Goal: Task Accomplishment & Management: Manage account settings

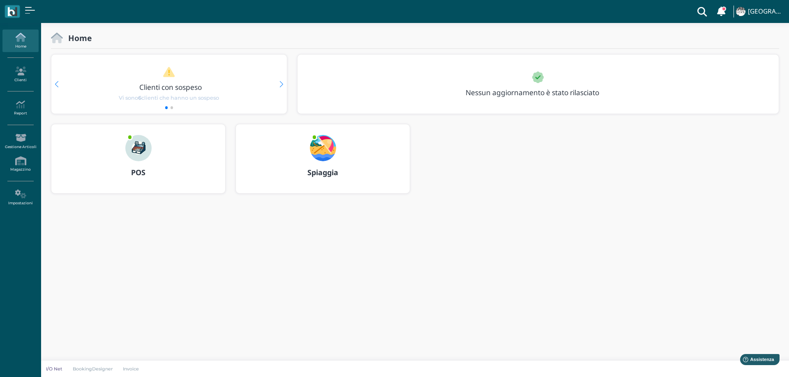
click at [314, 144] on img at bounding box center [323, 148] width 26 height 26
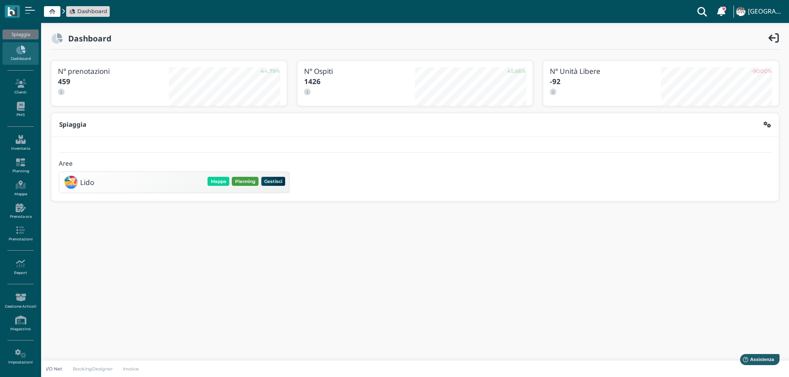
click at [251, 176] on div "Mappa Planning Gestisci Elimina" at bounding box center [246, 182] width 80 height 12
click at [252, 179] on button "Planning" at bounding box center [245, 181] width 27 height 9
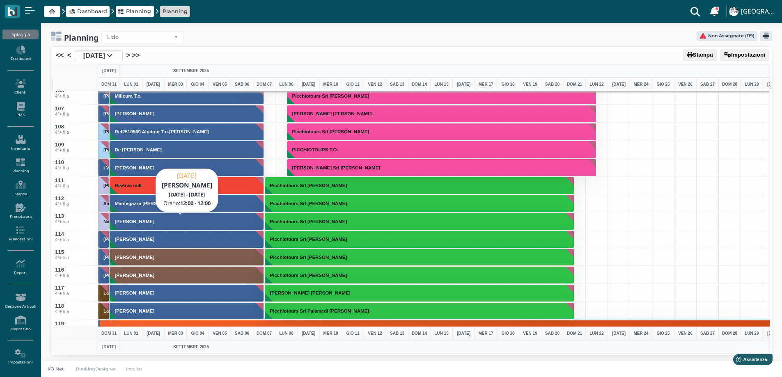
scroll to position [1889, 0]
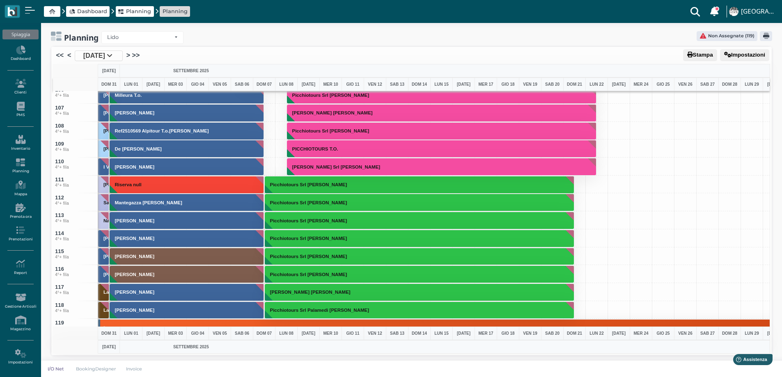
click at [94, 59] on span "31 Ago 2025" at bounding box center [94, 56] width 22 height 10
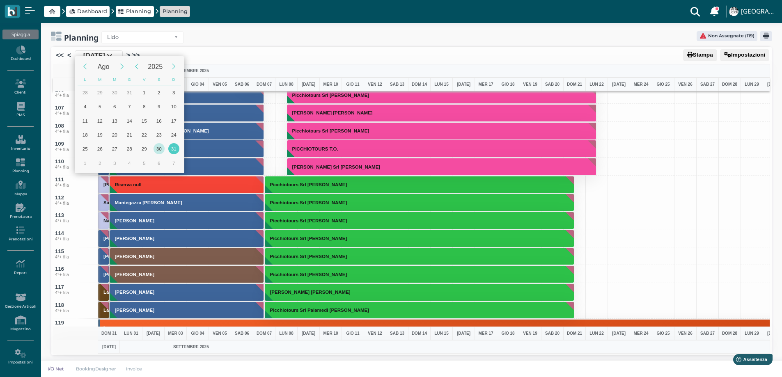
click at [155, 149] on div "30" at bounding box center [159, 148] width 11 height 11
type input "30/08/2025"
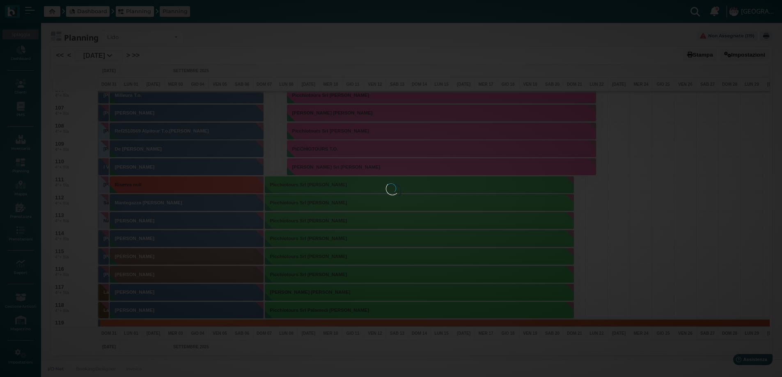
scroll to position [0, 33]
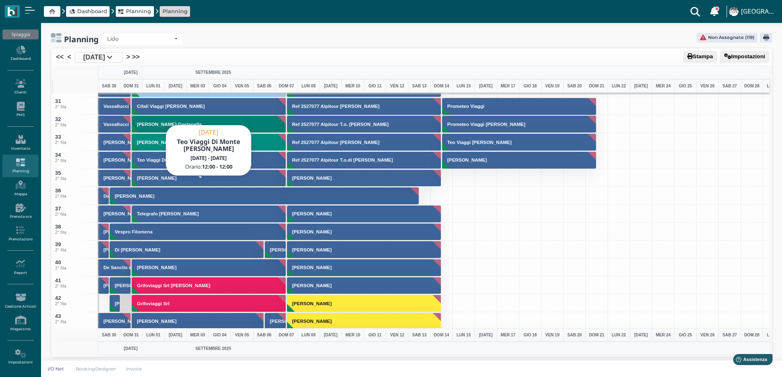
scroll to position [493, 0]
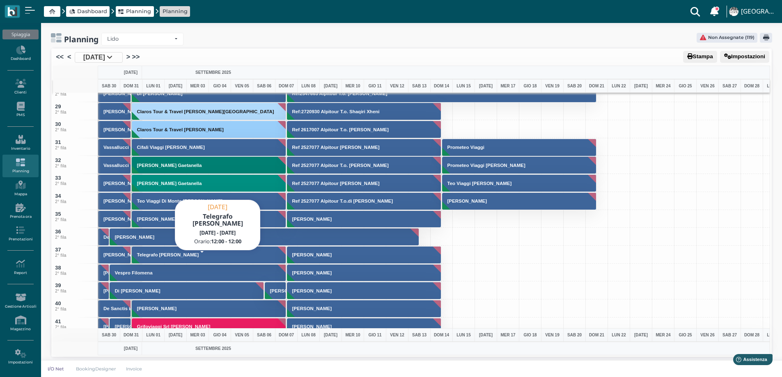
click at [183, 253] on button "Telegrafo [PERSON_NAME]" at bounding box center [209, 255] width 155 height 18
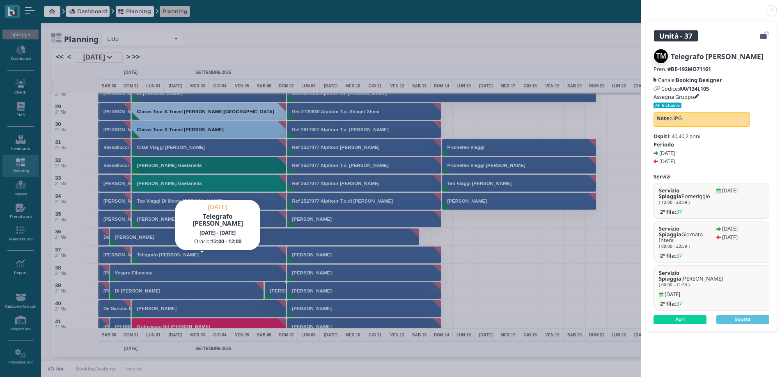
click at [641, 6] on link at bounding box center [641, 6] width 0 height 0
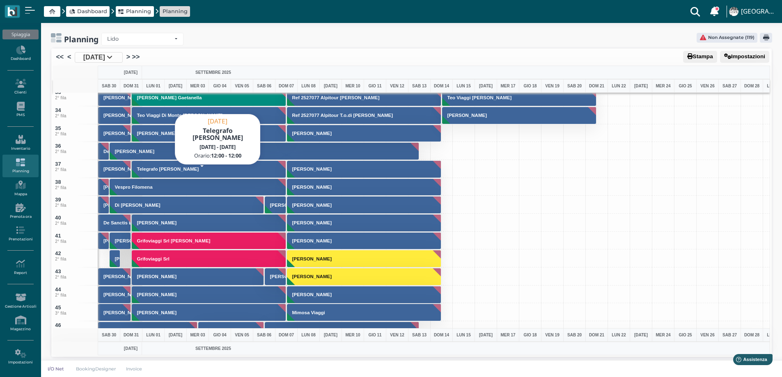
scroll to position [575, 0]
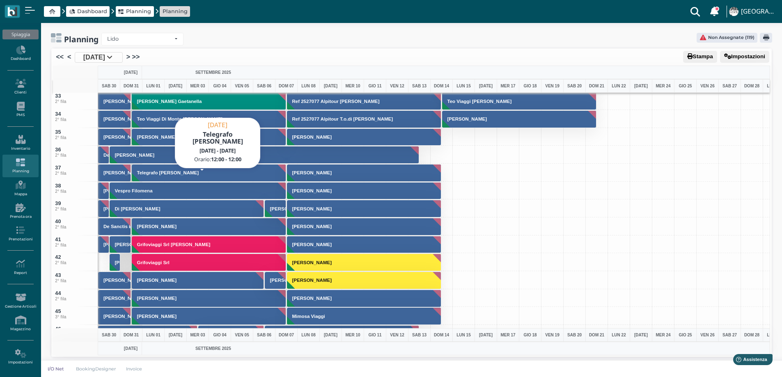
click at [152, 166] on button "Telegrafo [PERSON_NAME]" at bounding box center [209, 173] width 155 height 18
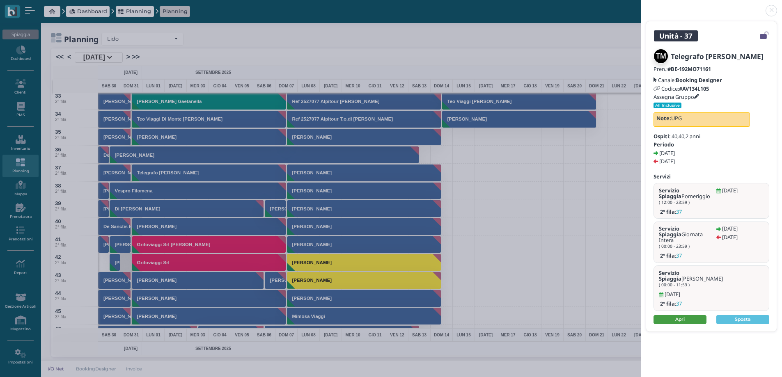
click at [681, 315] on link "Apri" at bounding box center [680, 319] width 53 height 9
click at [641, 6] on link at bounding box center [641, 6] width 0 height 0
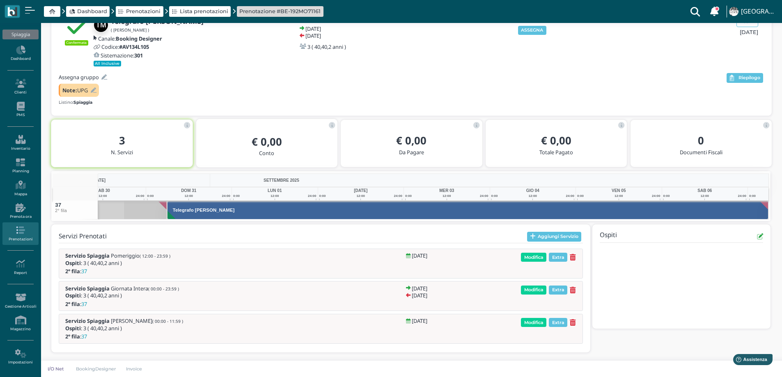
scroll to position [0, 60]
click at [528, 32] on button "ASSEGNA" at bounding box center [532, 30] width 28 height 9
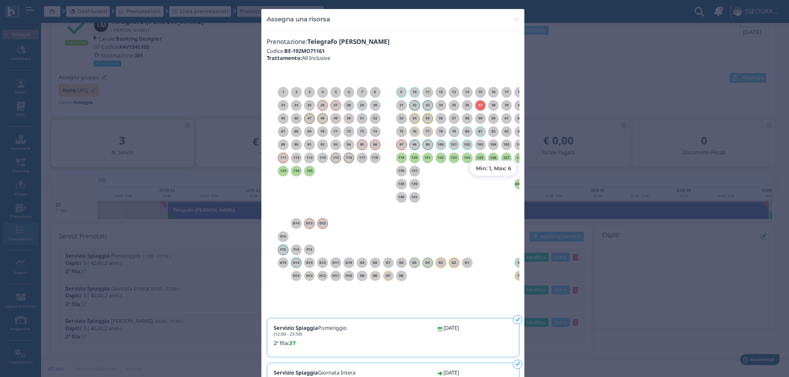
click at [514, 184] on h6 "Jolly 1" at bounding box center [519, 184] width 11 height 4
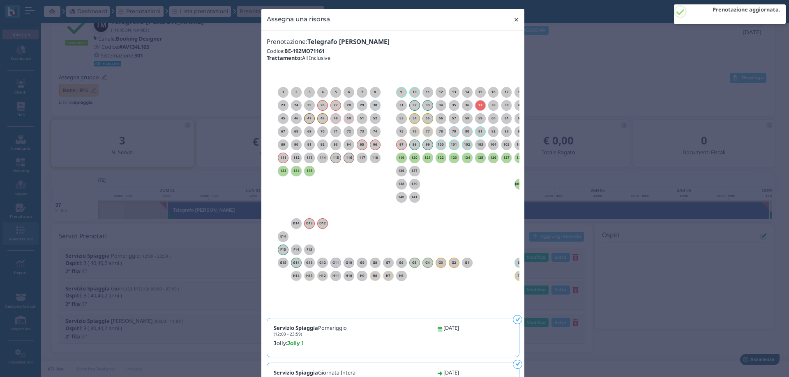
click at [514, 19] on span "×" at bounding box center [516, 19] width 6 height 11
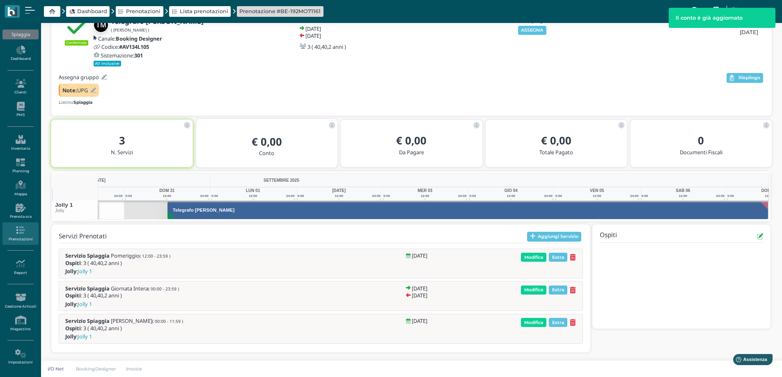
scroll to position [0, 0]
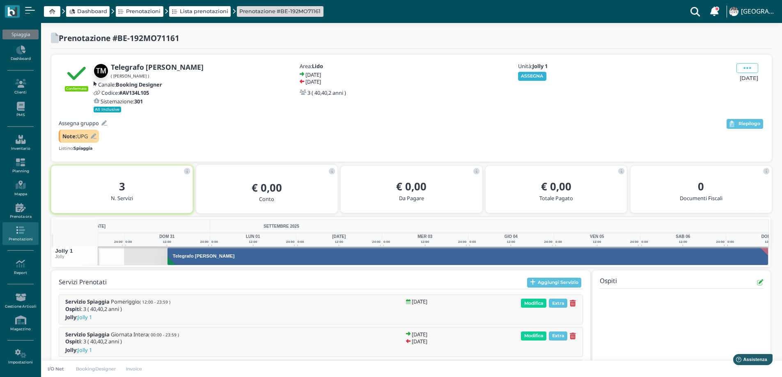
click at [527, 76] on button "ASSEGNA" at bounding box center [532, 76] width 28 height 9
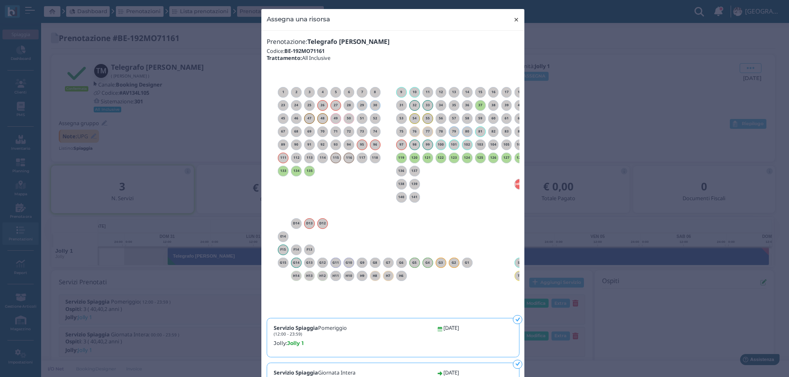
click at [513, 21] on span "×" at bounding box center [516, 19] width 6 height 11
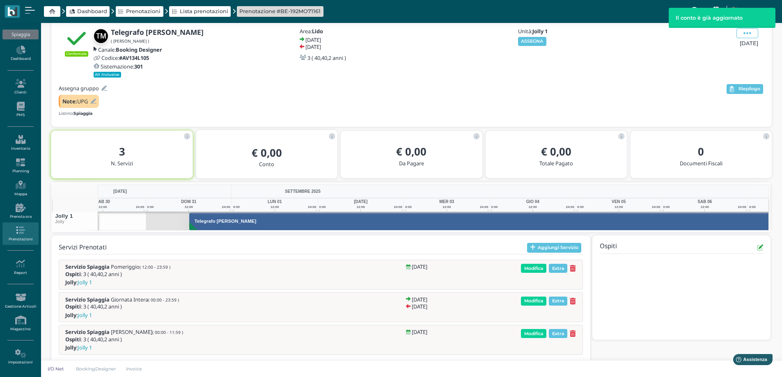
scroll to position [0, 60]
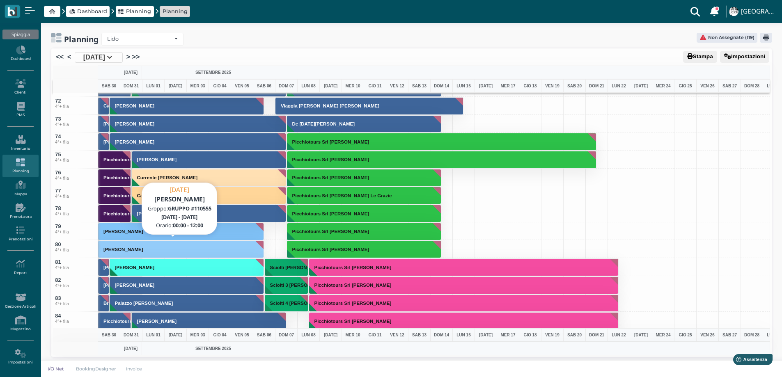
scroll to position [1273, 0]
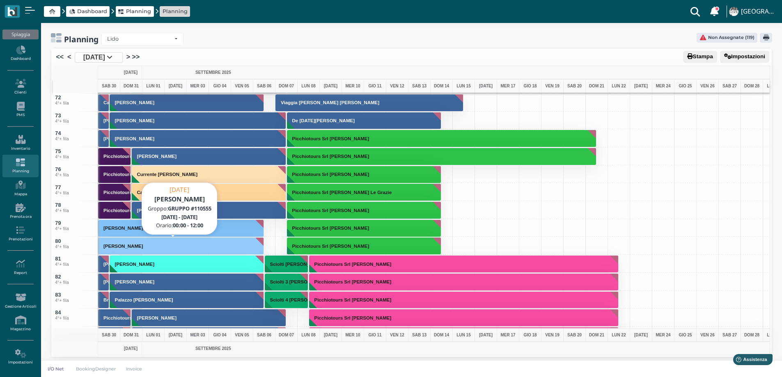
click at [186, 246] on button "[PERSON_NAME]" at bounding box center [181, 246] width 166 height 18
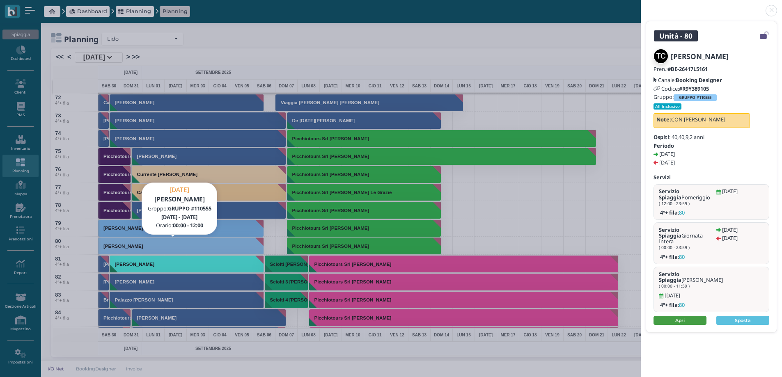
click at [670, 316] on link "Apri" at bounding box center [680, 320] width 53 height 9
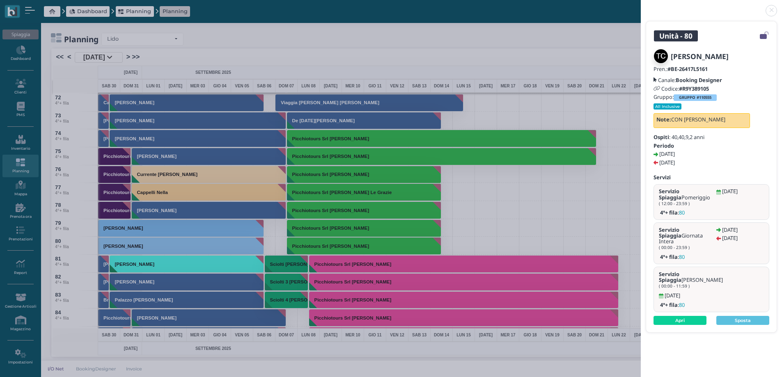
click at [641, 6] on link at bounding box center [641, 6] width 0 height 0
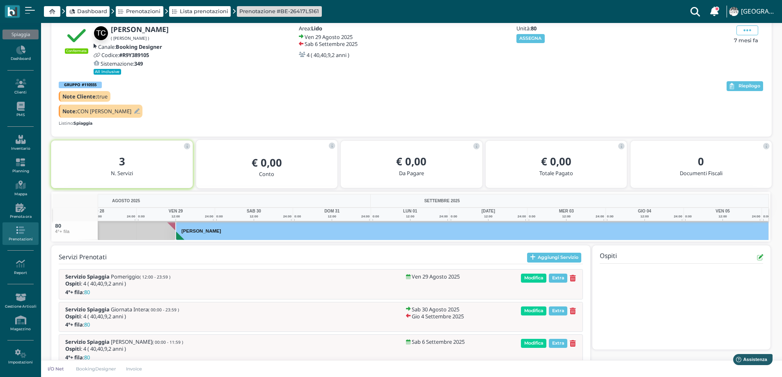
scroll to position [0, 71]
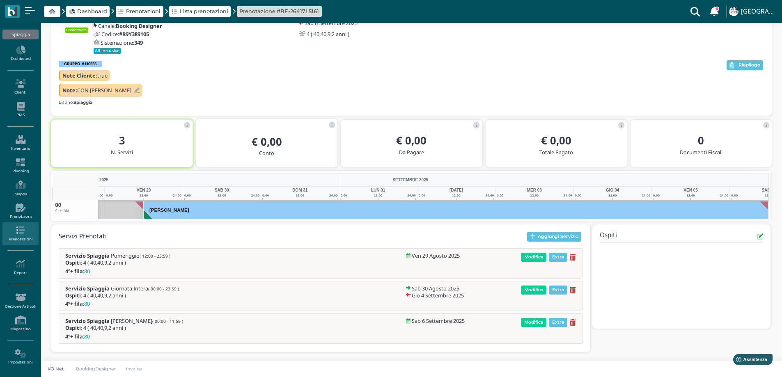
click at [573, 288] on icon at bounding box center [573, 290] width 6 height 7
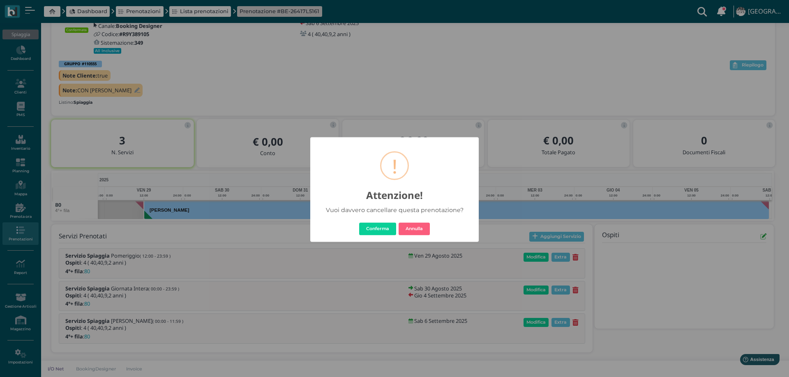
drag, startPoint x: 388, startPoint y: 227, endPoint x: 444, endPoint y: 261, distance: 65.3
click at [389, 227] on button "Conferma" at bounding box center [377, 229] width 37 height 13
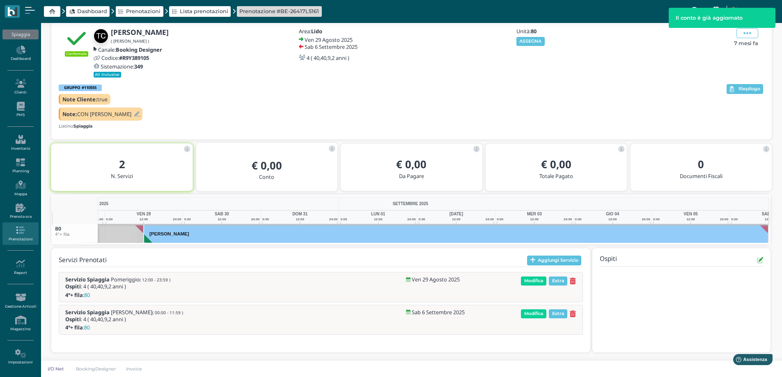
click at [572, 315] on icon at bounding box center [573, 314] width 6 height 7
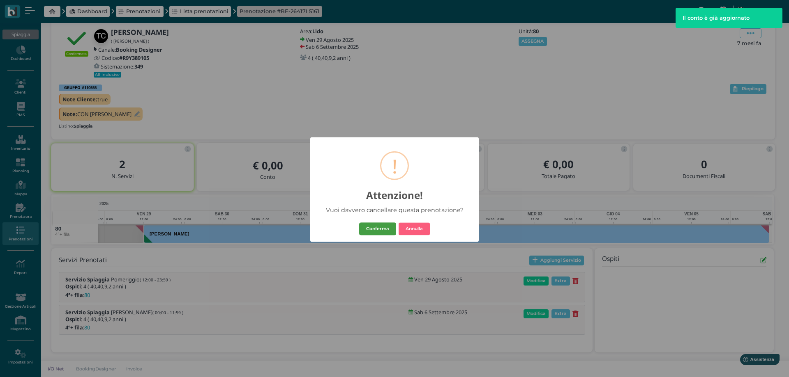
click at [382, 231] on button "Conferma" at bounding box center [377, 229] width 37 height 13
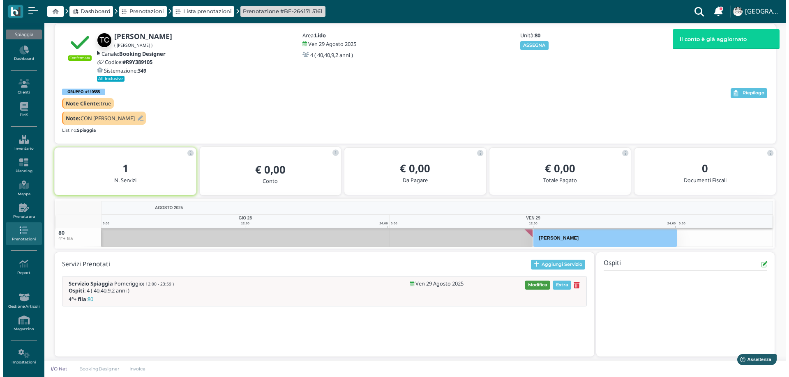
scroll to position [35, 0]
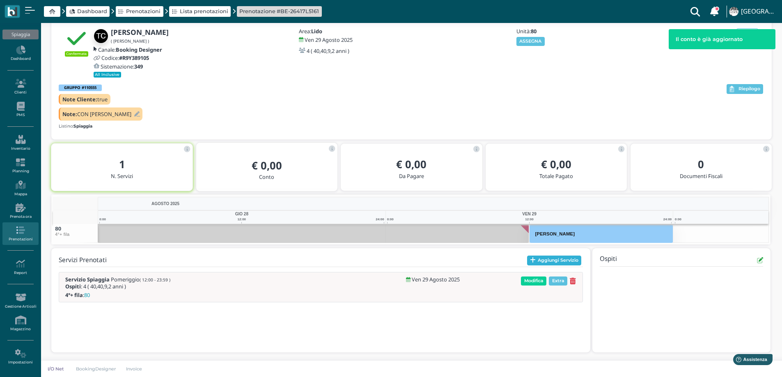
click at [536, 260] on button "Aggiungi Servizio" at bounding box center [554, 261] width 55 height 10
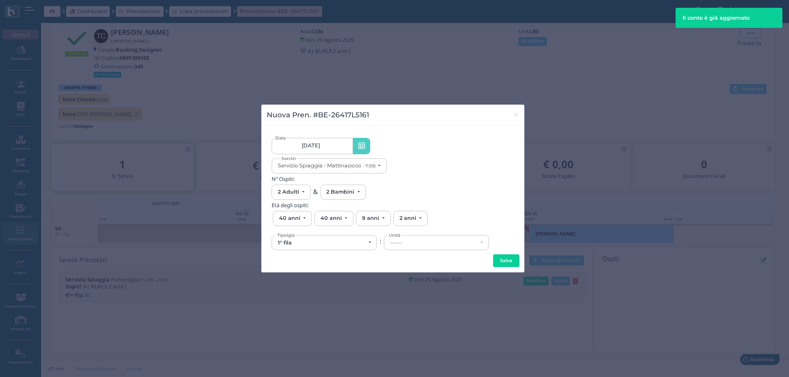
click at [350, 153] on link "29/08/25" at bounding box center [312, 146] width 81 height 16
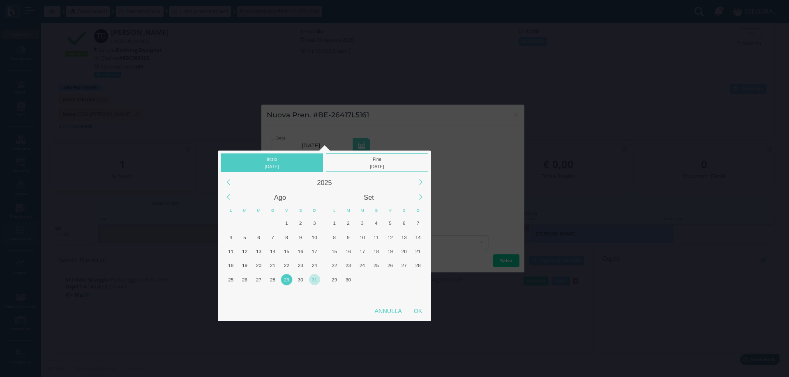
click at [315, 280] on div "31" at bounding box center [314, 279] width 11 height 11
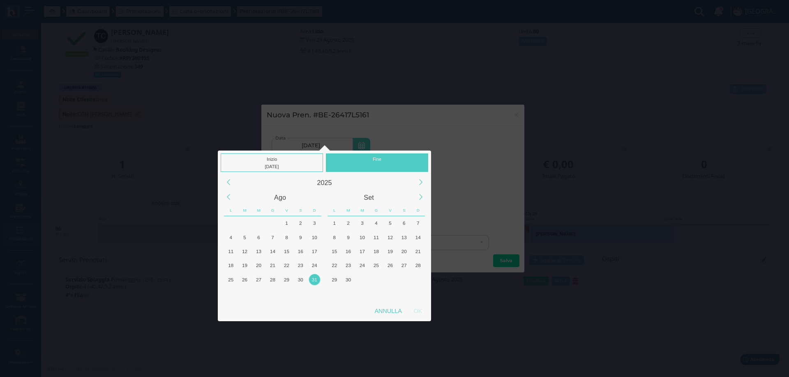
click at [315, 280] on div "31" at bounding box center [314, 279] width 11 height 11
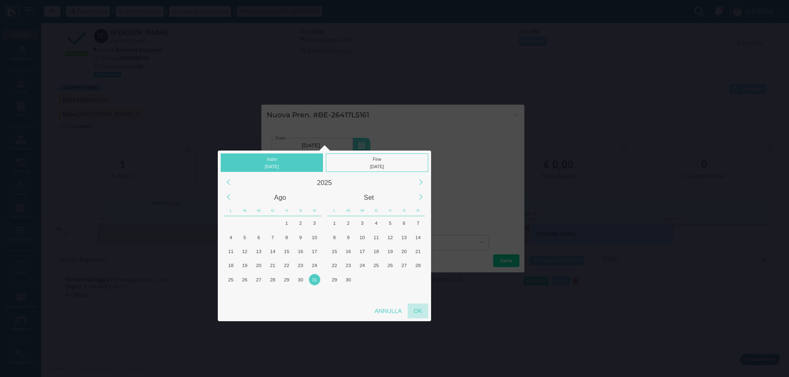
click at [413, 311] on div "OK" at bounding box center [417, 311] width 21 height 15
type input "31/08/2025 - 31/08/2025"
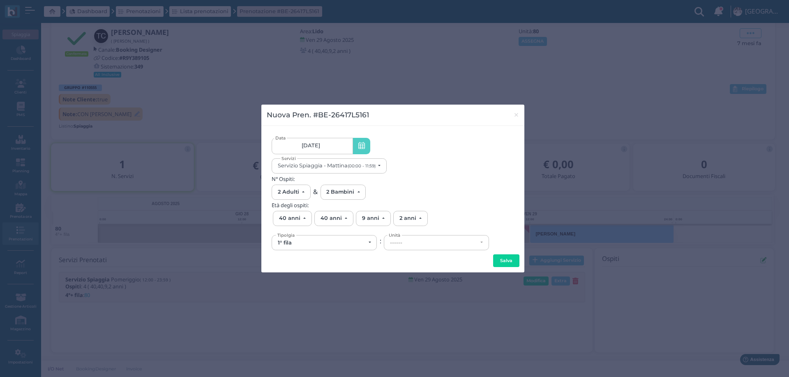
scroll to position [0, 74]
click at [352, 241] on div "1° fila" at bounding box center [321, 243] width 87 height 7
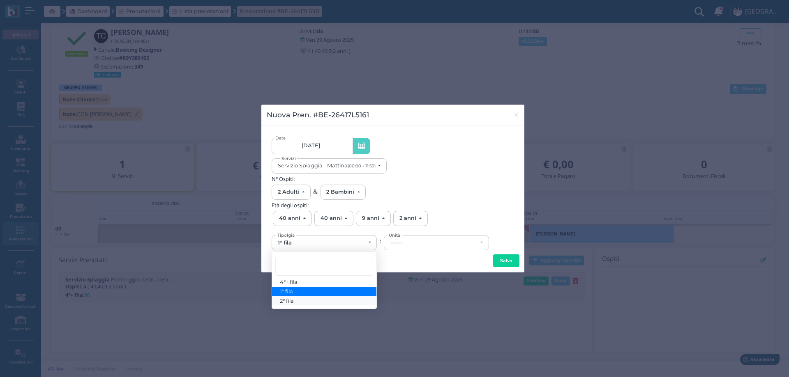
click at [312, 301] on link "2° fila" at bounding box center [324, 300] width 104 height 9
select select "432"
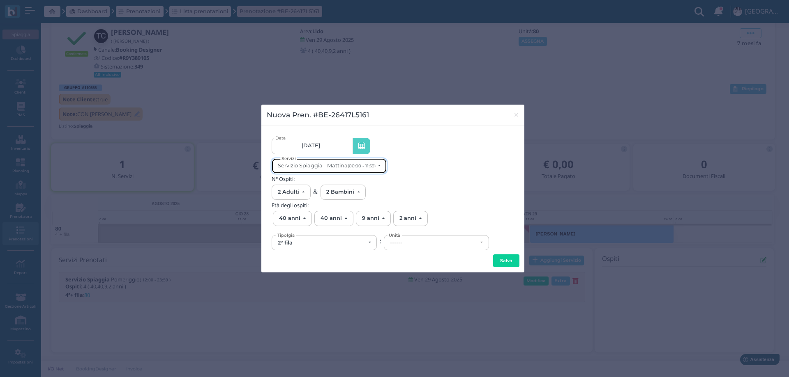
click at [369, 163] on div "Servizio Spiaggia - Mattina (00:00 - 11:59)" at bounding box center [327, 166] width 98 height 6
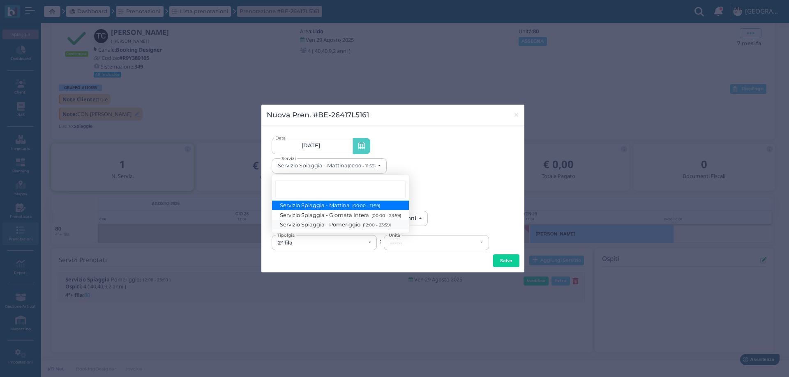
click at [350, 223] on span "Servizio Spiaggia - Pomeriggio (12:00 - 23:59)" at bounding box center [335, 224] width 110 height 7
select select "1369"
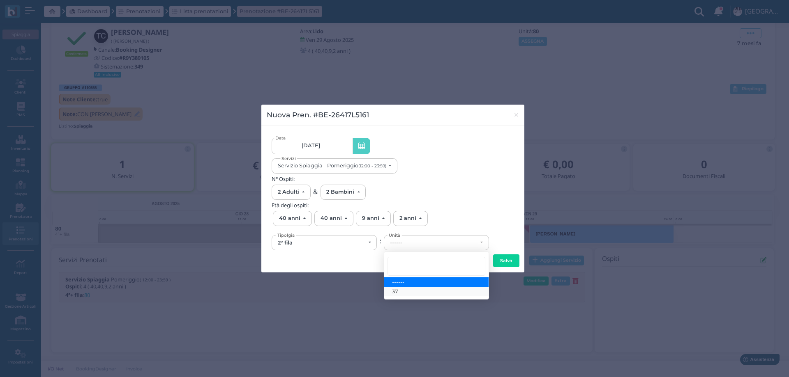
click at [405, 290] on link "37" at bounding box center [436, 291] width 104 height 9
select select "6161"
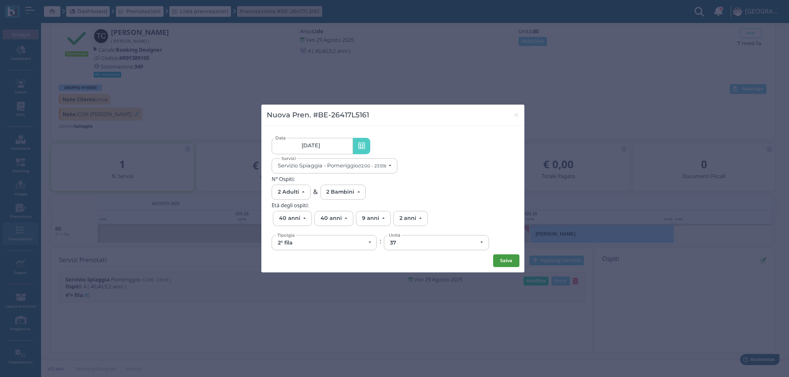
click at [500, 262] on button "Salva" at bounding box center [506, 261] width 26 height 13
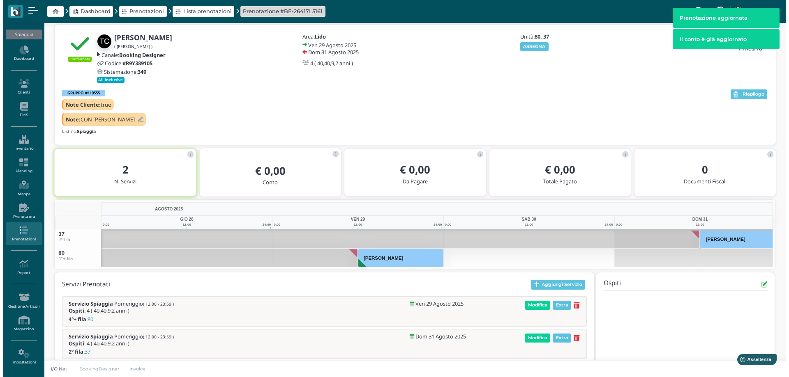
scroll to position [54, 0]
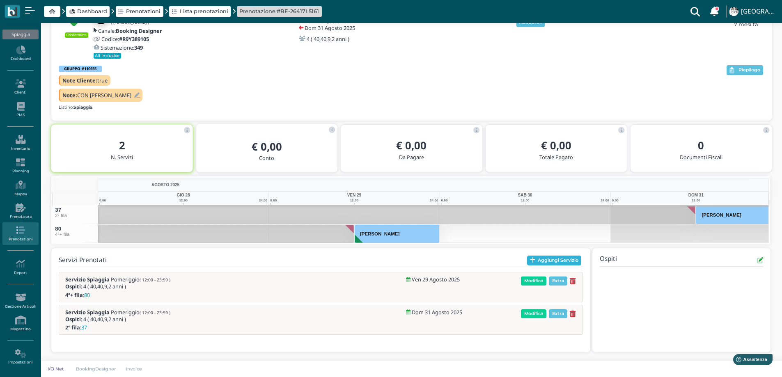
click at [533, 260] on icon "button" at bounding box center [533, 261] width 6 height 6
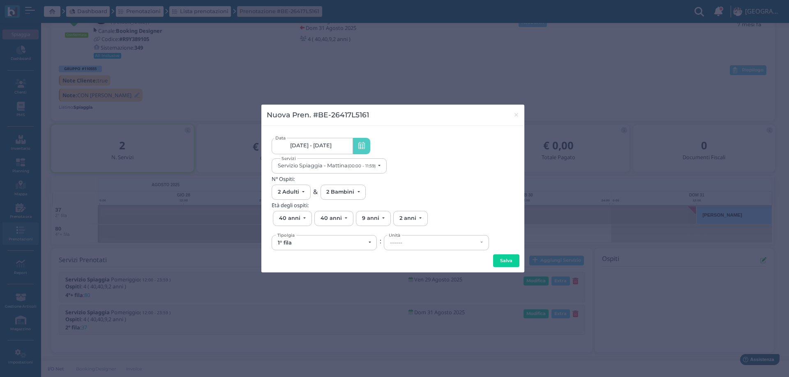
click at [338, 143] on link "29/08/25 - 31/08/25" at bounding box center [312, 146] width 81 height 16
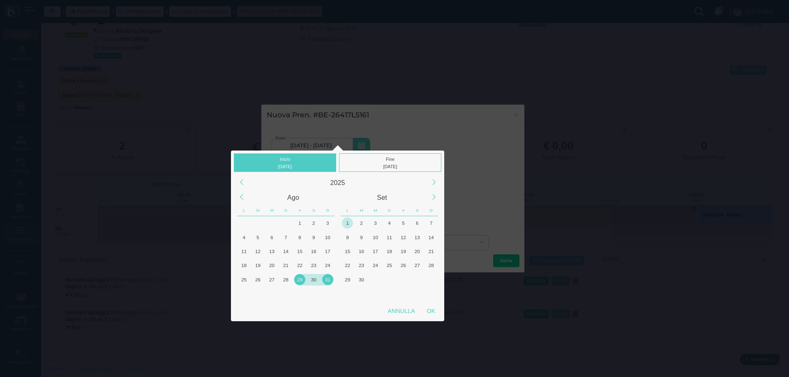
click at [348, 226] on div "1" at bounding box center [347, 223] width 11 height 11
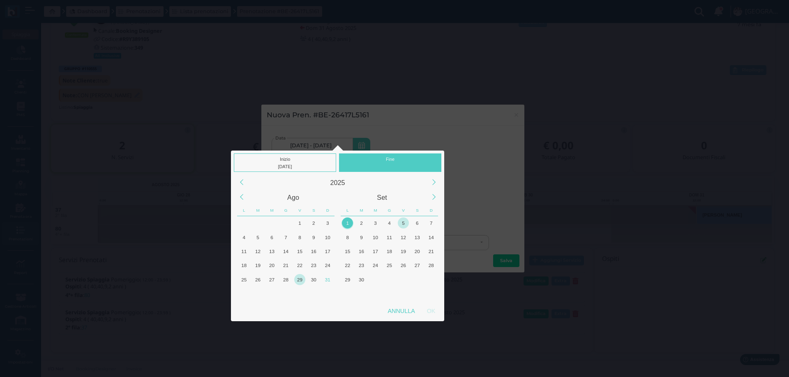
click at [402, 221] on div "5" at bounding box center [403, 223] width 11 height 11
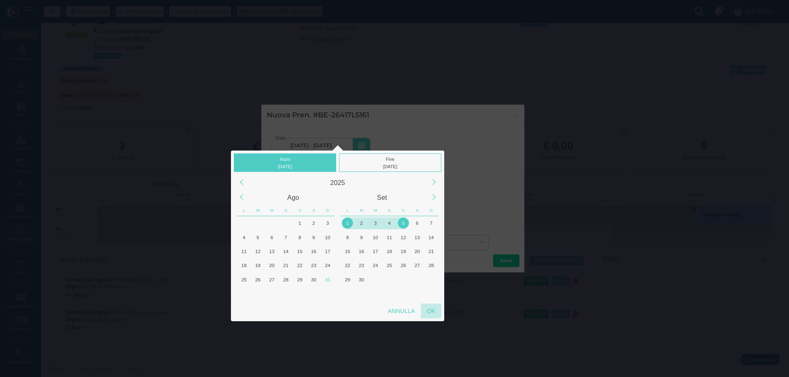
click at [430, 313] on div "OK" at bounding box center [431, 311] width 21 height 15
type input "01/09/2025 - 05/09/2025"
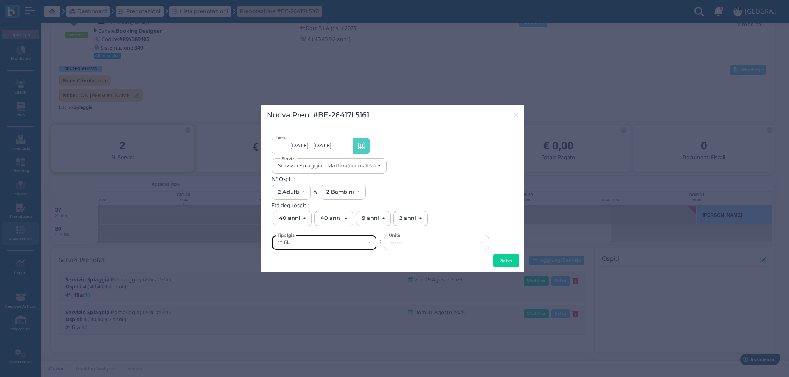
scroll to position [0, 0]
click at [336, 244] on div "1° fila" at bounding box center [321, 243] width 87 height 7
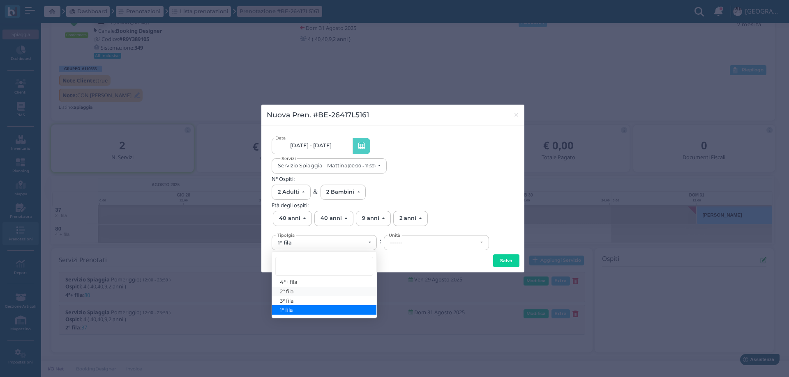
click at [308, 292] on link "2° fila" at bounding box center [324, 291] width 104 height 9
select select "432"
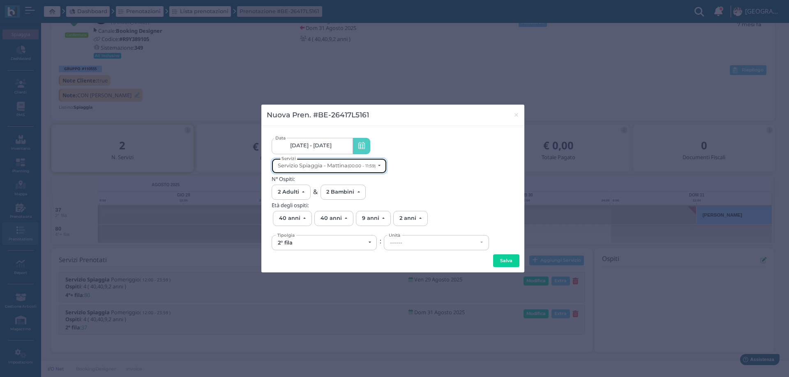
click at [332, 163] on div "Servizio Spiaggia - Mattina (00:00 - 11:59)" at bounding box center [327, 166] width 98 height 6
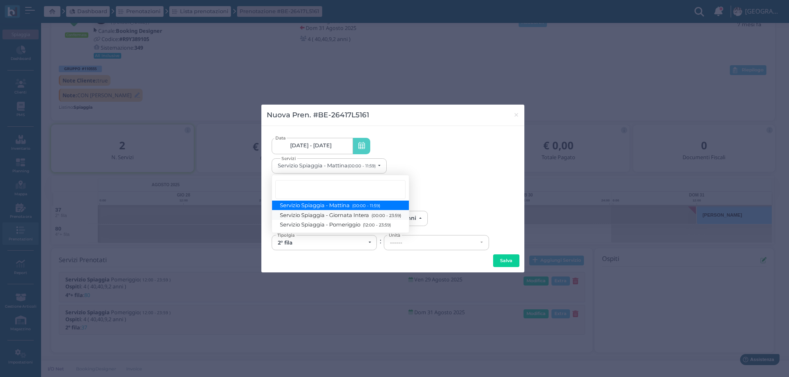
click at [346, 216] on span "Servizio Spiaggia - Giornata Intera (00:00 - 23:59)" at bounding box center [340, 215] width 121 height 7
select select "1368"
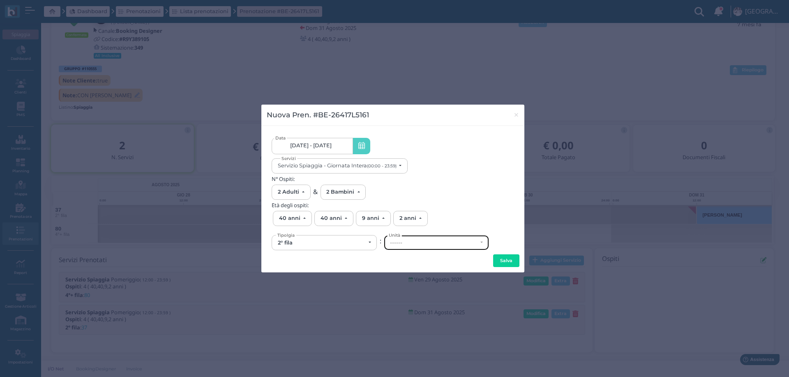
click at [406, 246] on div "------" at bounding box center [433, 243] width 87 height 7
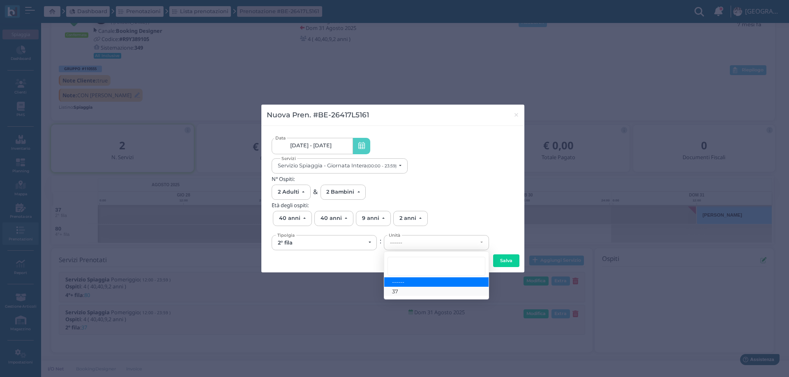
click at [407, 292] on link "37" at bounding box center [436, 291] width 104 height 9
select select "6161"
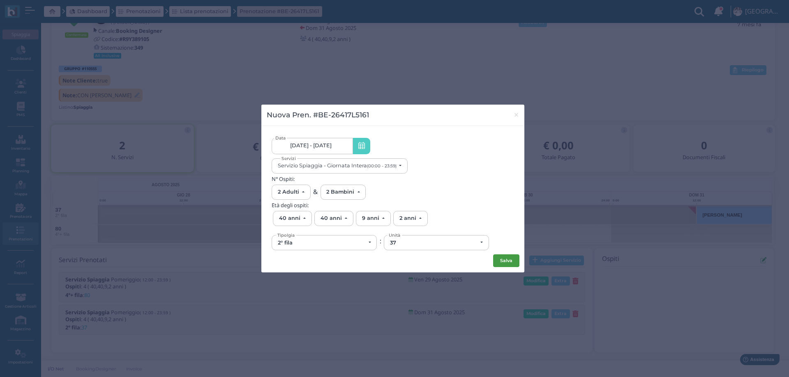
click at [501, 260] on button "Salva" at bounding box center [506, 261] width 26 height 13
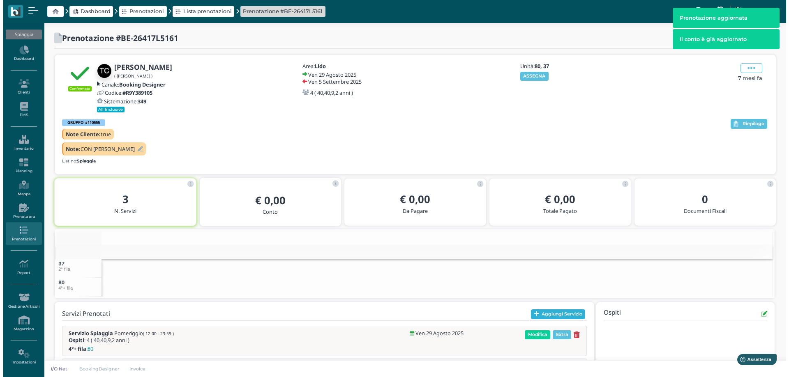
scroll to position [78, 0]
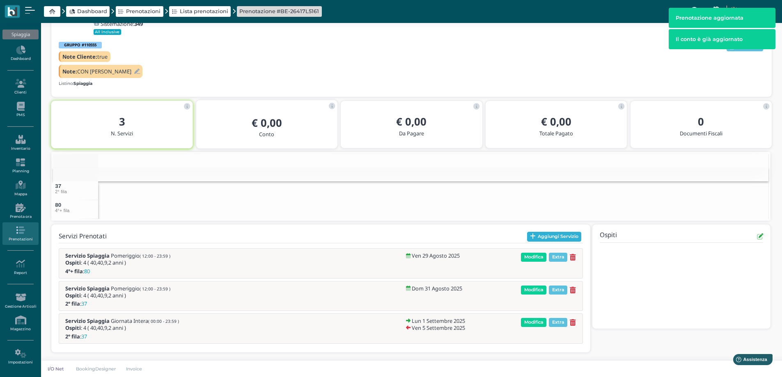
click at [534, 235] on icon "button" at bounding box center [533, 237] width 6 height 6
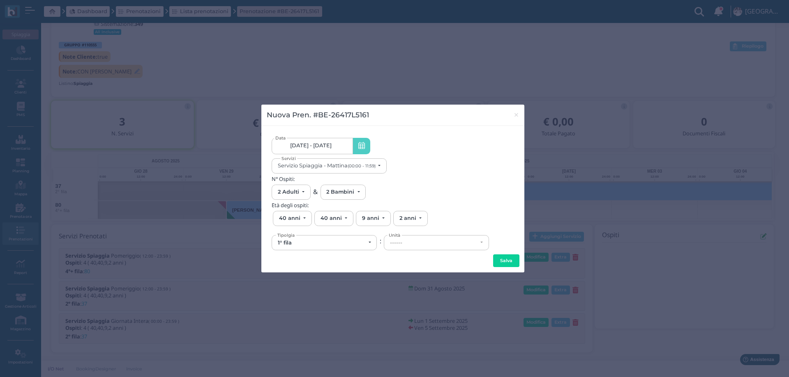
click at [318, 149] on link "29/08/25 - 05/09/25" at bounding box center [312, 146] width 81 height 16
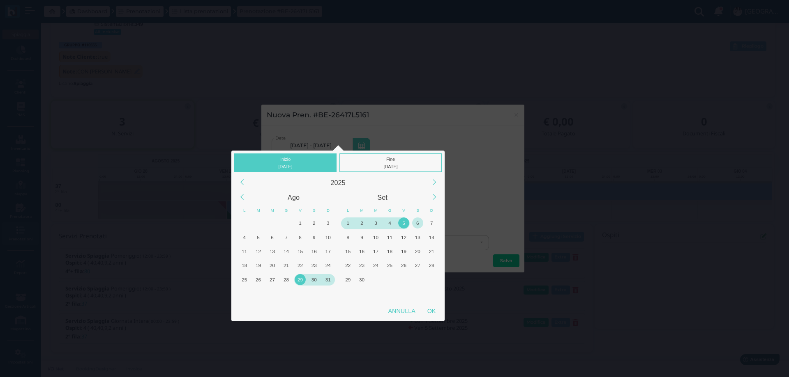
click at [417, 221] on div "6" at bounding box center [417, 223] width 11 height 11
click at [427, 310] on div "OK" at bounding box center [431, 311] width 21 height 15
type input "06/09/2025 - 06/09/2025"
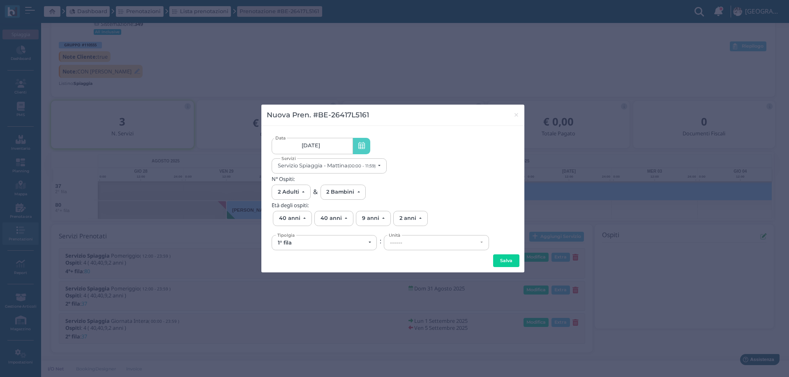
scroll to position [0, 78]
click at [359, 240] on div "1° fila" at bounding box center [321, 243] width 87 height 7
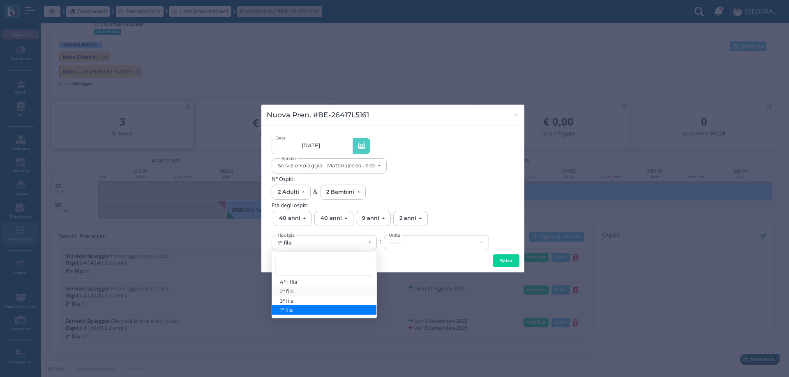
click at [290, 289] on span "2° fila" at bounding box center [287, 291] width 14 height 7
select select "432"
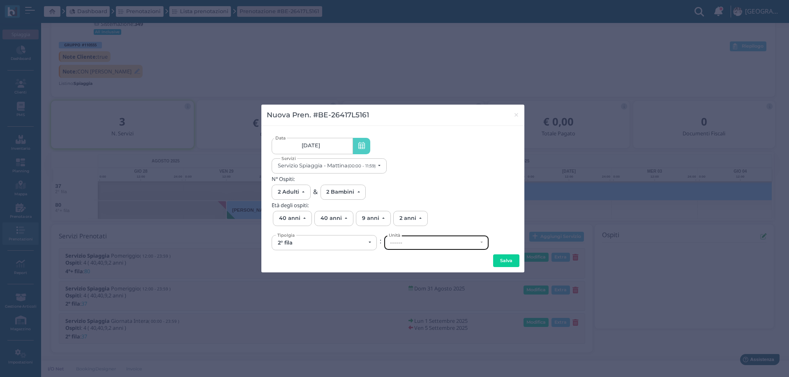
click at [424, 238] on div "------" at bounding box center [436, 243] width 104 height 14
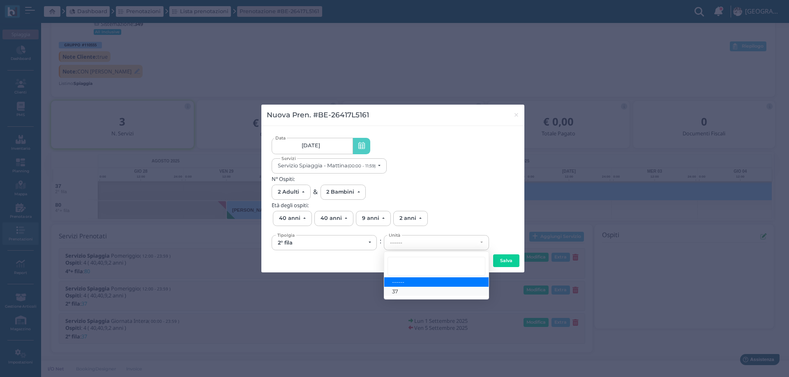
click at [407, 288] on link "37" at bounding box center [436, 291] width 104 height 9
select select "6161"
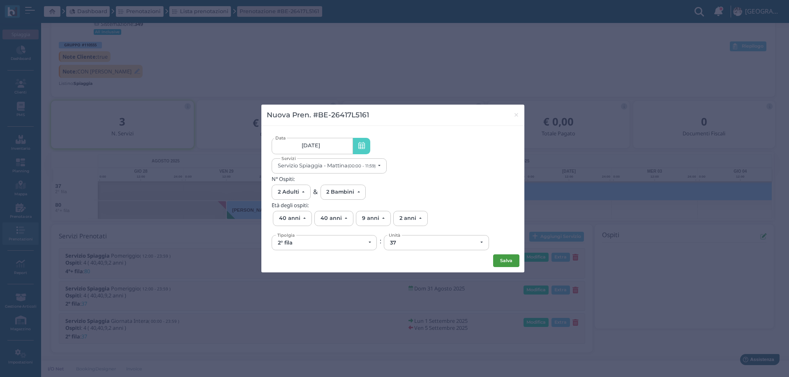
click at [504, 264] on button "Salva" at bounding box center [506, 261] width 26 height 13
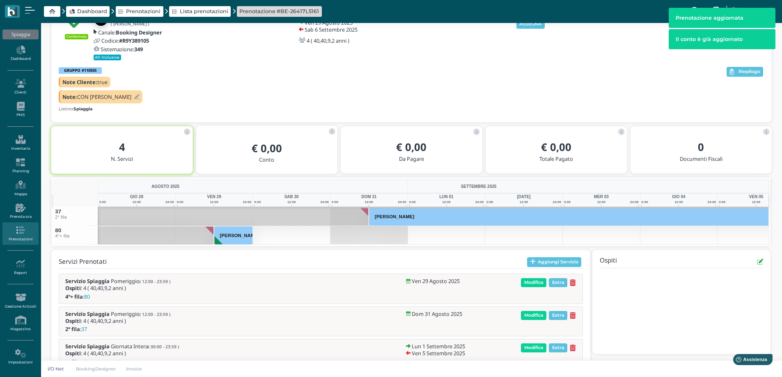
scroll to position [99, 0]
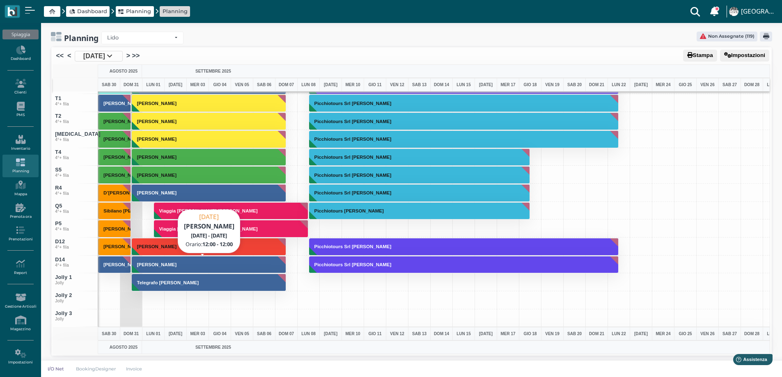
scroll to position [2, 0]
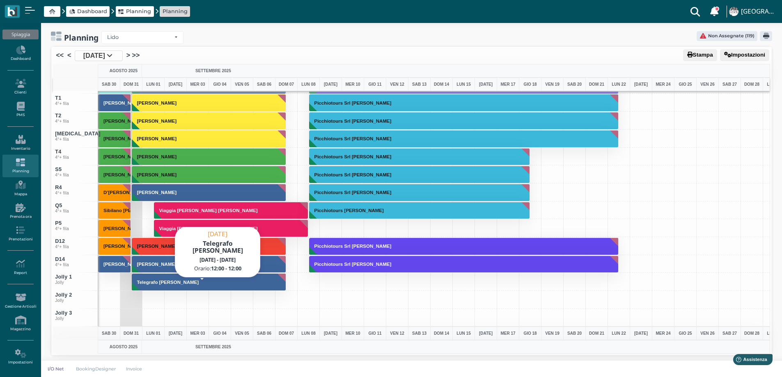
click at [249, 281] on button "Telegrafo [PERSON_NAME]" at bounding box center [209, 283] width 155 height 18
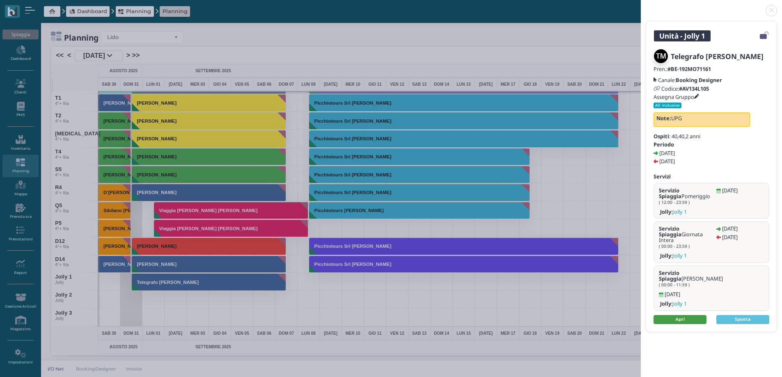
click at [696, 315] on link "Apri" at bounding box center [680, 319] width 53 height 9
click at [641, 6] on link at bounding box center [641, 6] width 0 height 0
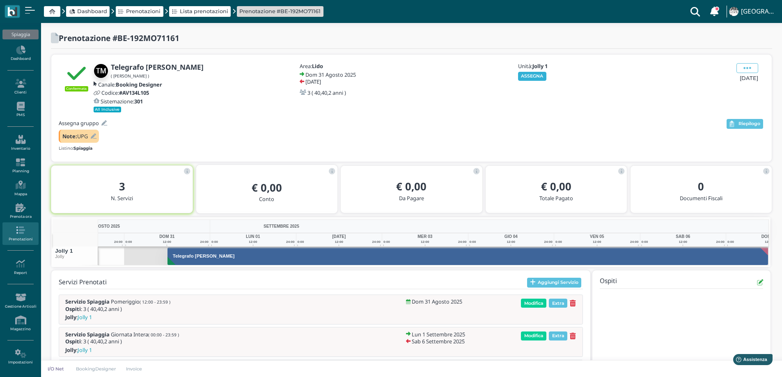
click at [527, 76] on button "ASSEGNA" at bounding box center [532, 76] width 28 height 9
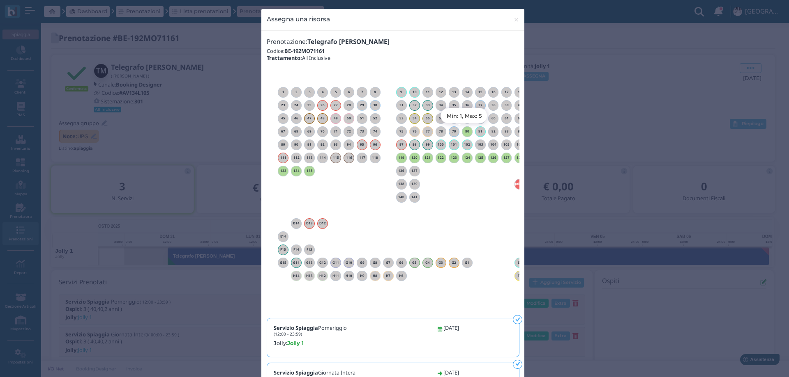
click at [464, 133] on h6 "80" at bounding box center [467, 132] width 11 height 4
click at [513, 21] on span "×" at bounding box center [516, 19] width 6 height 11
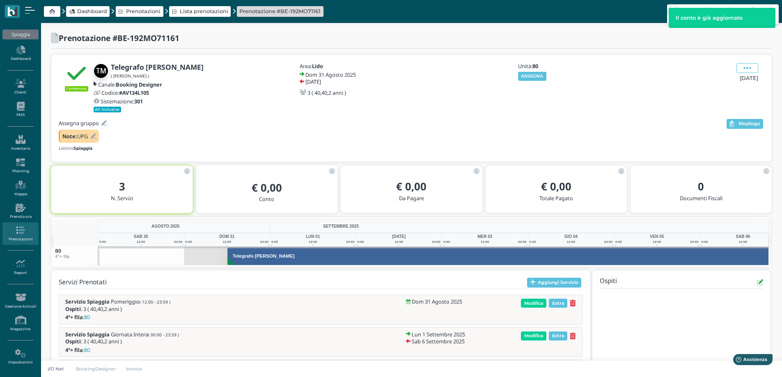
click at [94, 136] on icon at bounding box center [94, 136] width 6 height 5
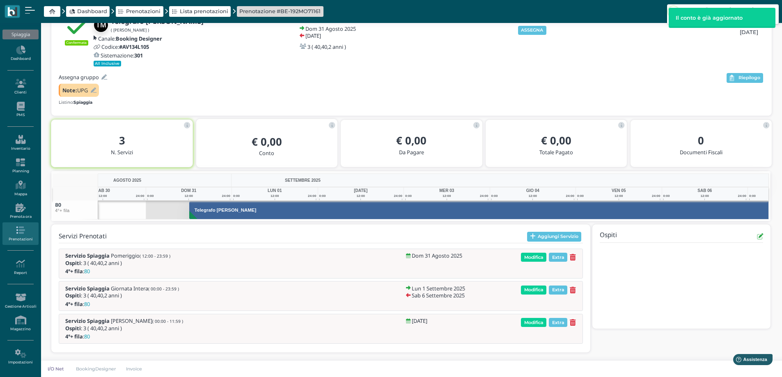
scroll to position [0, 60]
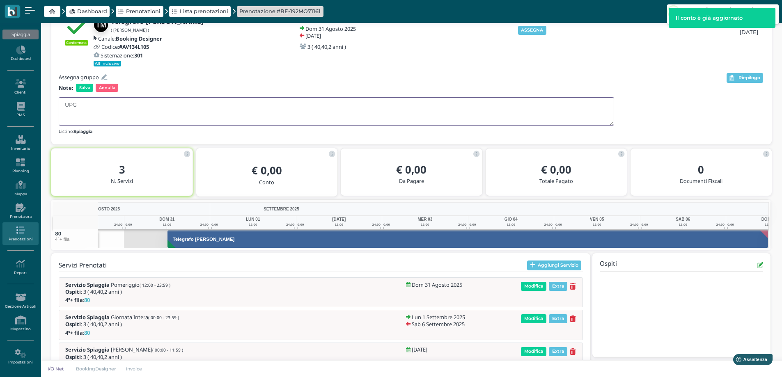
click at [48, 109] on div "Prenotazione #BE-192MO71161 Confermata Telegrafo Michele ( Michele Telegrafo ) …" at bounding box center [411, 191] width 741 height 429
click at [81, 90] on span "Salva" at bounding box center [84, 88] width 17 height 8
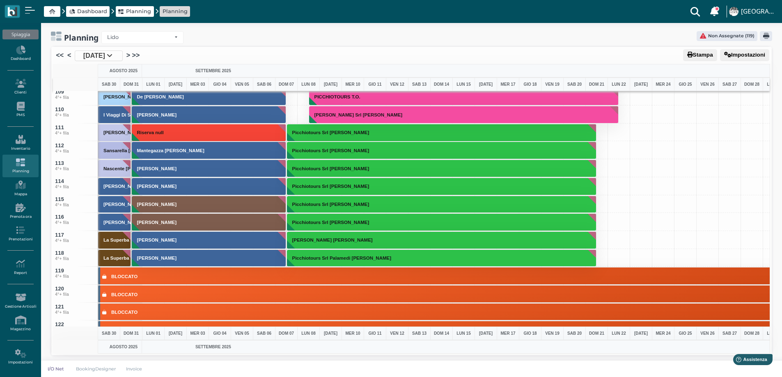
scroll to position [1905, 0]
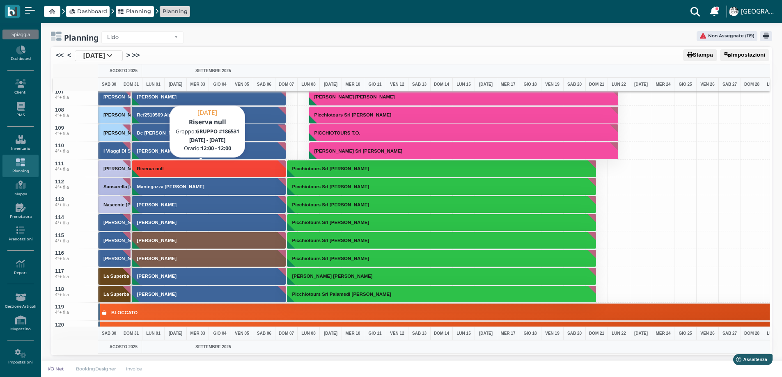
click at [146, 174] on button "Riserva null" at bounding box center [209, 169] width 155 height 18
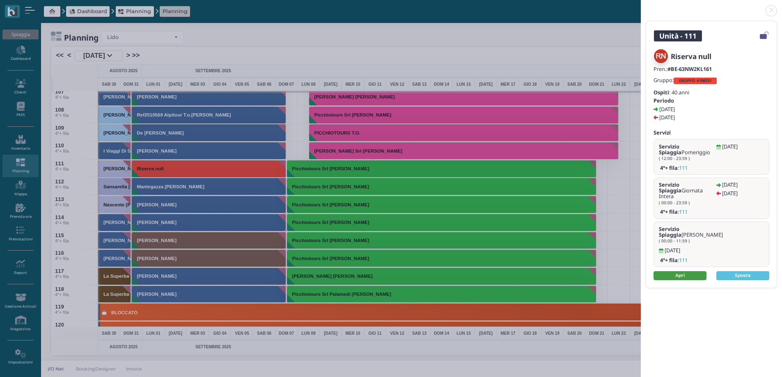
click at [696, 272] on link "Apri" at bounding box center [680, 276] width 53 height 9
drag, startPoint x: 775, startPoint y: 7, endPoint x: 325, endPoint y: 73, distance: 454.5
click at [641, 6] on link at bounding box center [641, 6] width 0 height 0
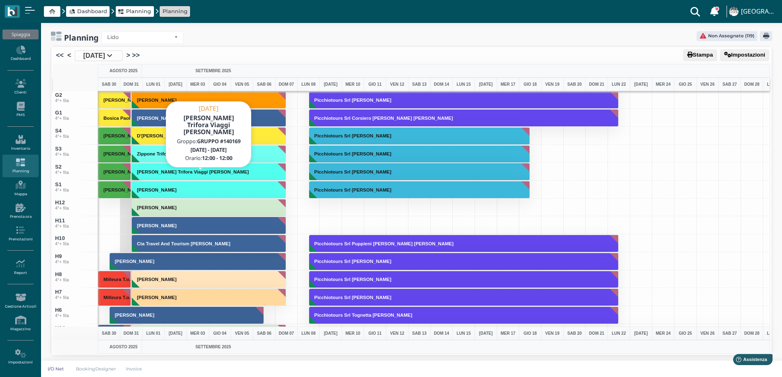
scroll to position [2809, 0]
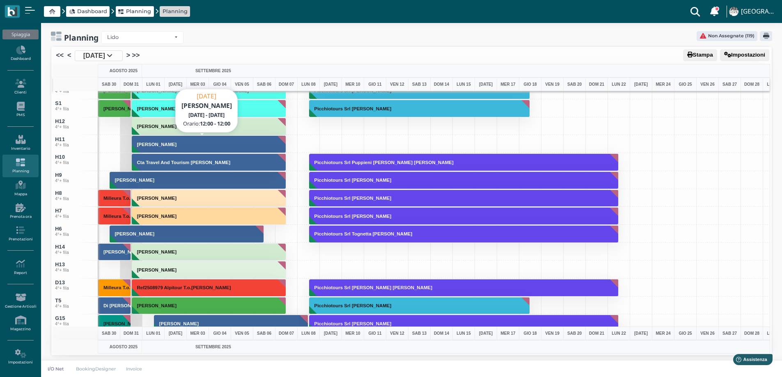
click at [156, 149] on button "[PERSON_NAME]" at bounding box center [209, 145] width 155 height 18
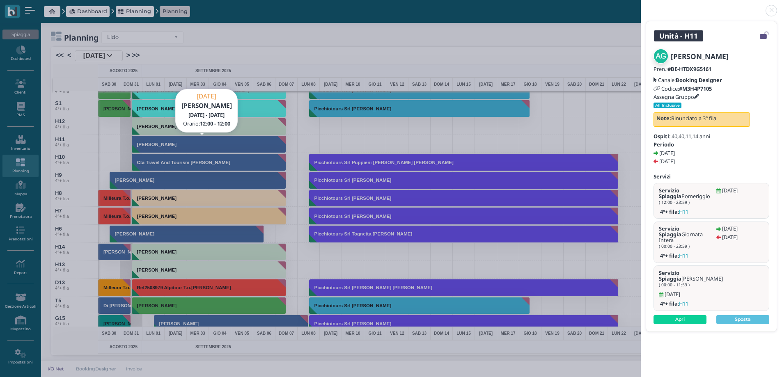
click at [641, 6] on link at bounding box center [641, 6] width 0 height 0
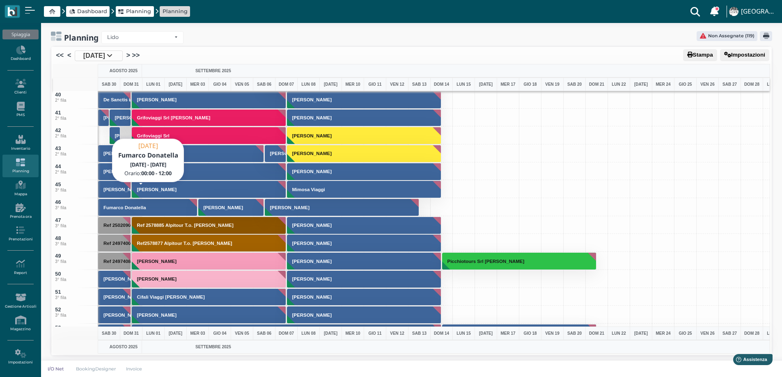
scroll to position [550, 0]
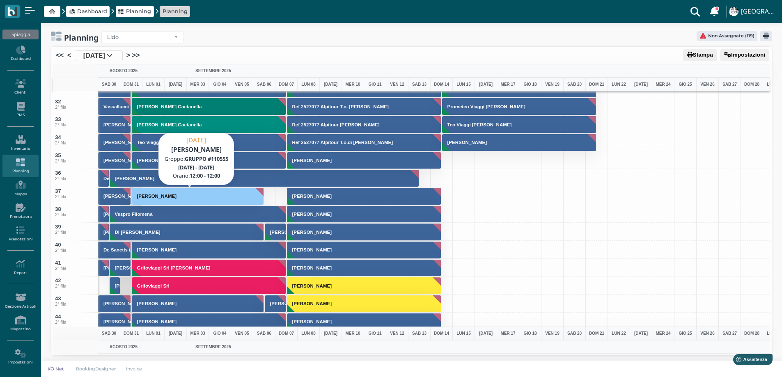
click at [145, 196] on h3 "[PERSON_NAME]" at bounding box center [157, 196] width 46 height 5
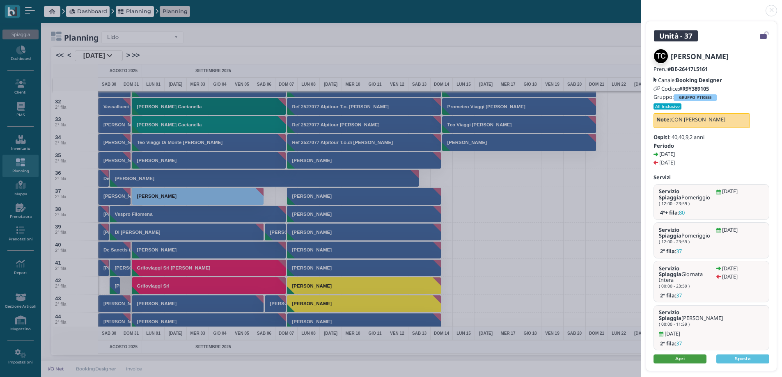
click at [685, 355] on link "Apri" at bounding box center [680, 359] width 53 height 9
click at [641, 6] on link at bounding box center [641, 6] width 0 height 0
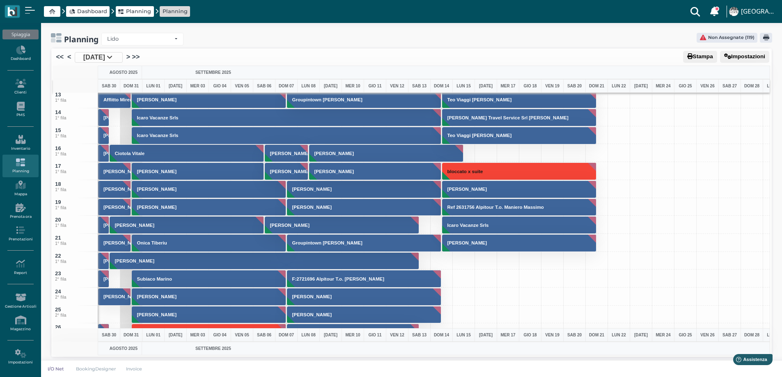
scroll to position [205, 0]
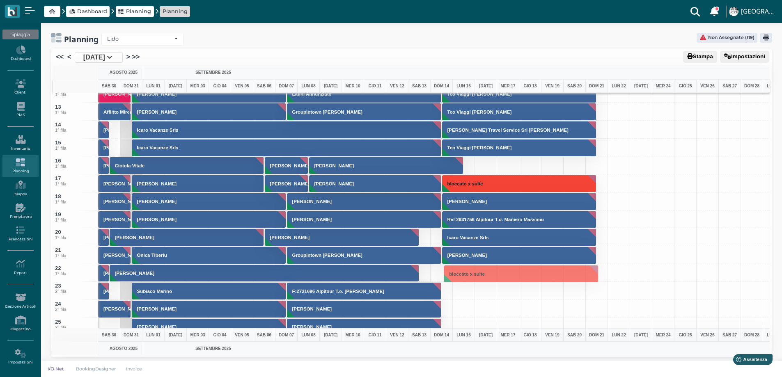
drag, startPoint x: 460, startPoint y: 185, endPoint x: 460, endPoint y: 275, distance: 90.4
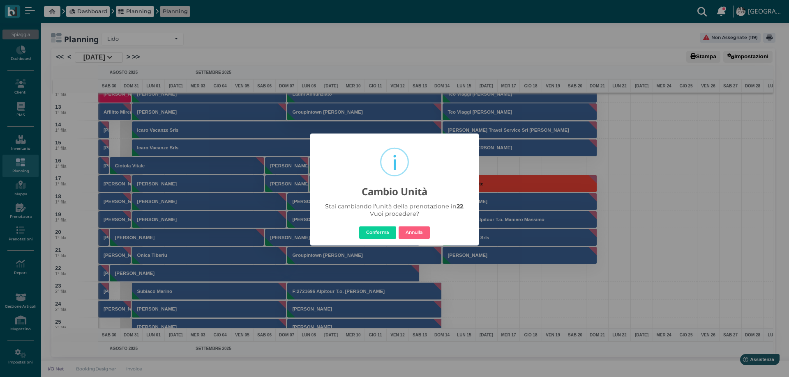
click at [376, 238] on button "Conferma" at bounding box center [377, 232] width 37 height 13
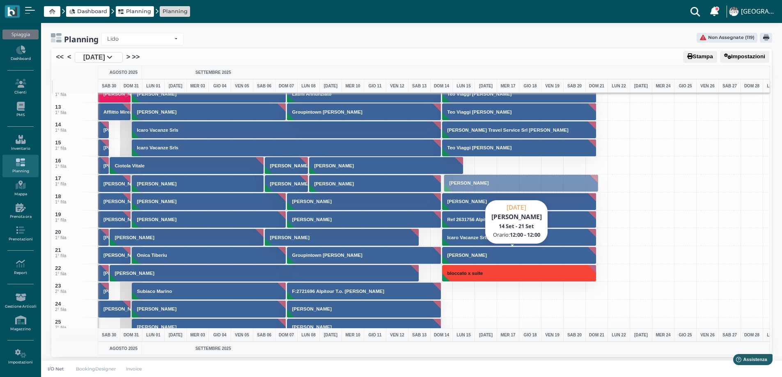
drag, startPoint x: 479, startPoint y: 259, endPoint x: 462, endPoint y: 186, distance: 74.4
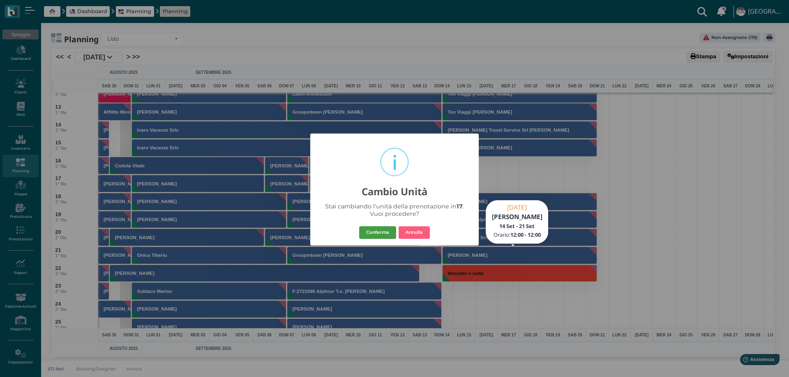
click at [372, 231] on button "Conferma" at bounding box center [377, 232] width 37 height 13
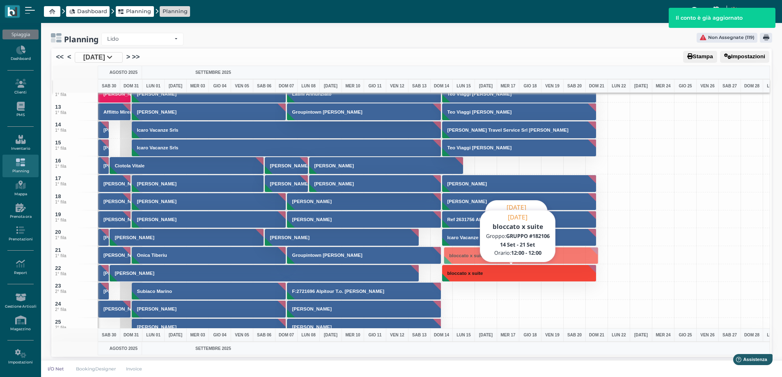
drag, startPoint x: 462, startPoint y: 273, endPoint x: 458, endPoint y: 255, distance: 18.2
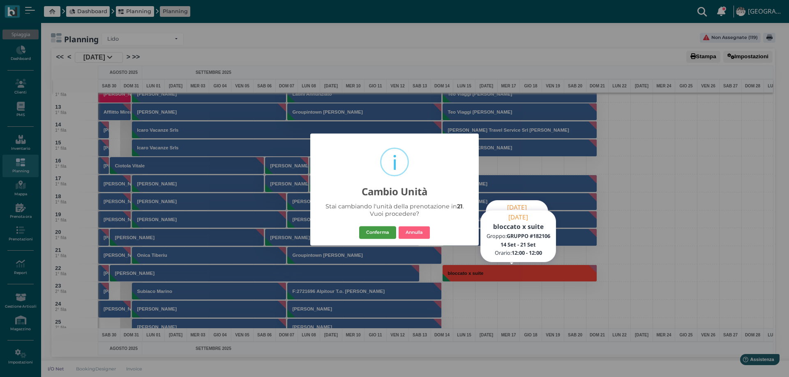
click at [370, 231] on button "Conferma" at bounding box center [377, 232] width 37 height 13
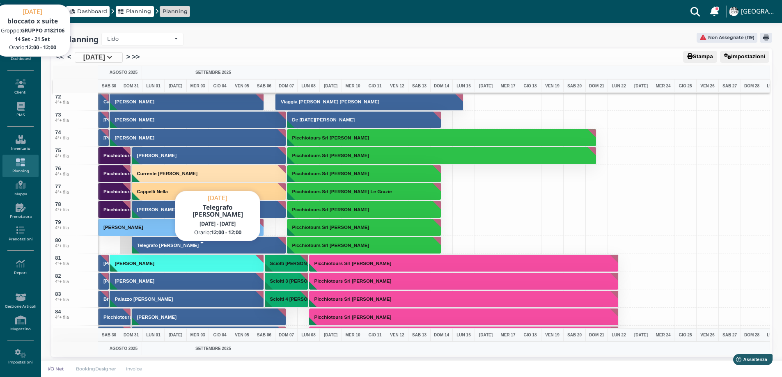
scroll to position [1273, 0]
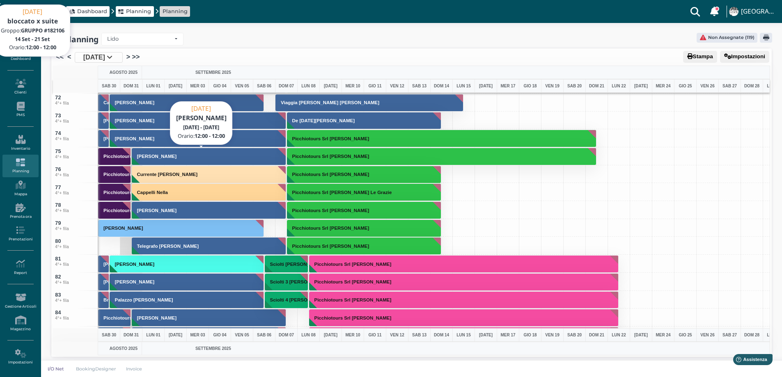
click at [163, 156] on h3 "[PERSON_NAME]" at bounding box center [157, 156] width 46 height 5
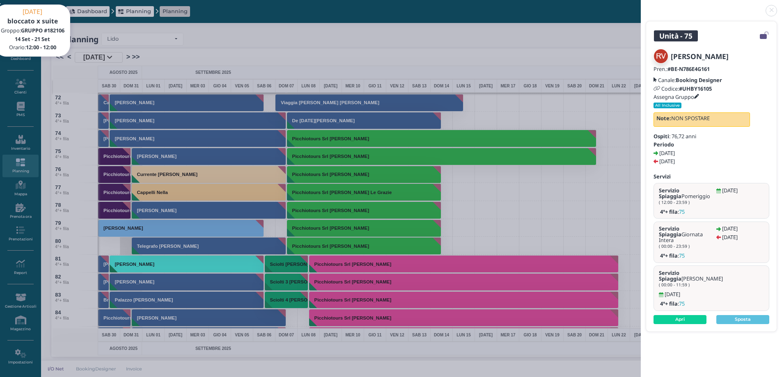
click at [530, 98] on div "Unità - 75 Ricigliano Vitantonio Pren.: #BE-N786E4G161 Canale: Booking Designer…" at bounding box center [391, 188] width 782 height 377
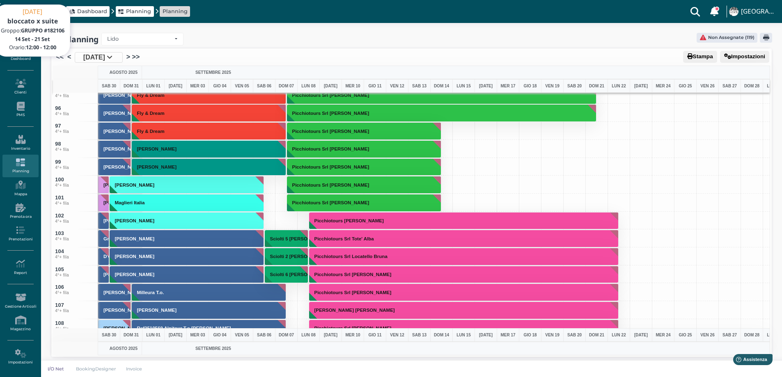
scroll to position [1643, 0]
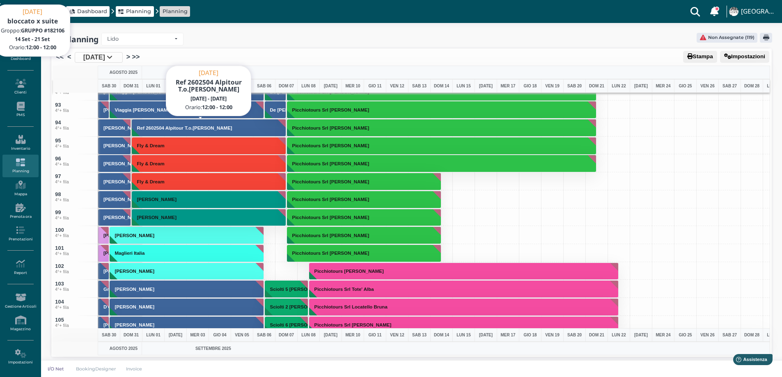
click at [146, 132] on button "Ref 2602504 Alpitour T.o.[PERSON_NAME]" at bounding box center [209, 128] width 155 height 18
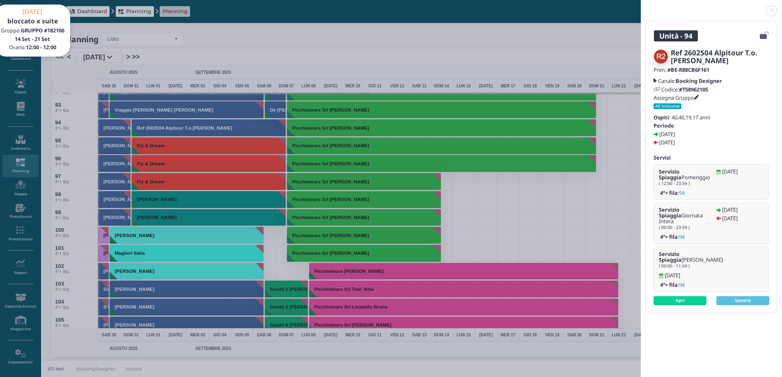
click at [585, 36] on div "Unità - 94 Ref 2602504 Alpitour T.o.faraone Nicola Pren.: #BE-R88CB6F161 Canale…" at bounding box center [391, 188] width 782 height 377
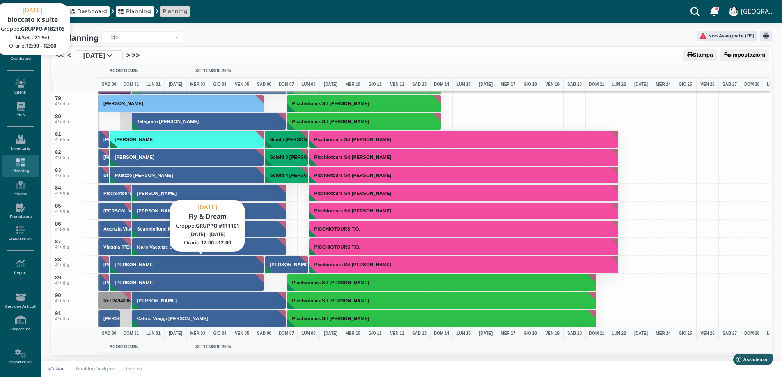
scroll to position [1561, 0]
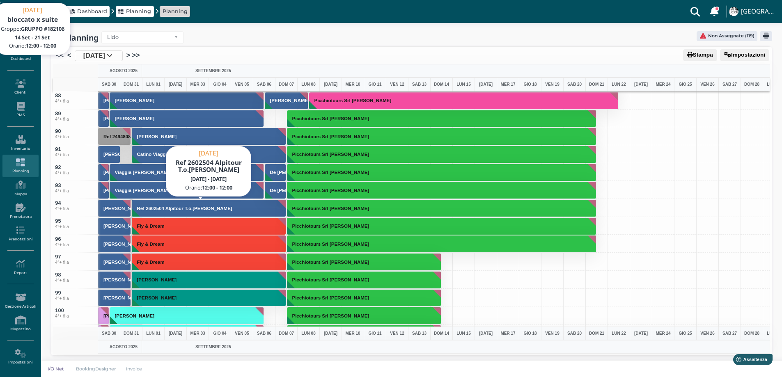
click at [194, 209] on h3 "Ref 2602504 Alpitour T.o.[PERSON_NAME]" at bounding box center [185, 208] width 102 height 5
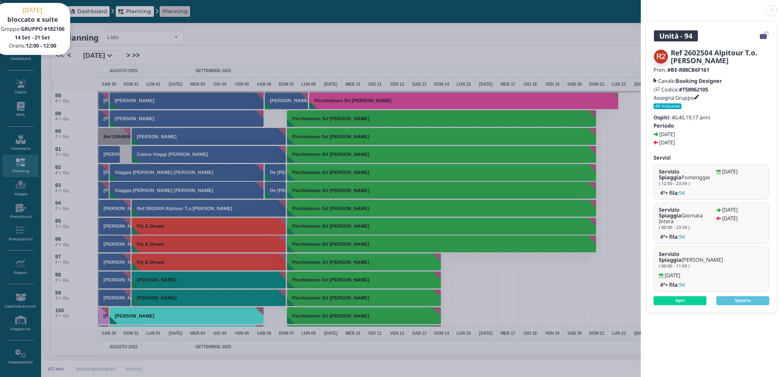
click at [565, 49] on div "Unità - 94 Ref 2602504 Alpitour T.o.faraone Nicola Pren.: #BE-R88CB6F161 Canale…" at bounding box center [391, 188] width 782 height 377
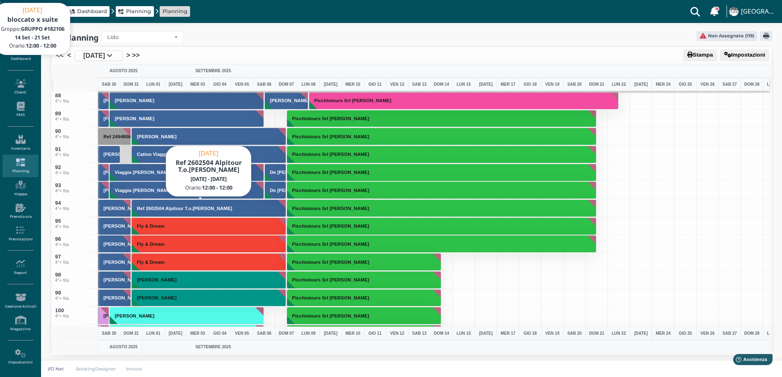
click at [198, 209] on h3 "Ref 2602504 Alpitour T.o.[PERSON_NAME]" at bounding box center [185, 208] width 102 height 5
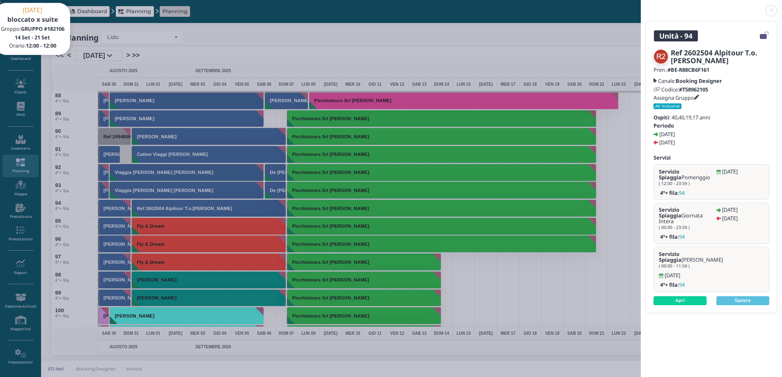
click at [641, 6] on link at bounding box center [641, 6] width 0 height 0
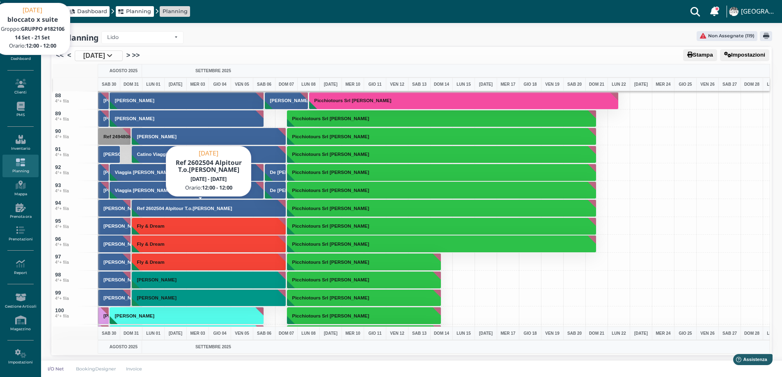
click at [178, 210] on h3 "Ref 2602504 Alpitour T.o.[PERSON_NAME]" at bounding box center [185, 208] width 102 height 5
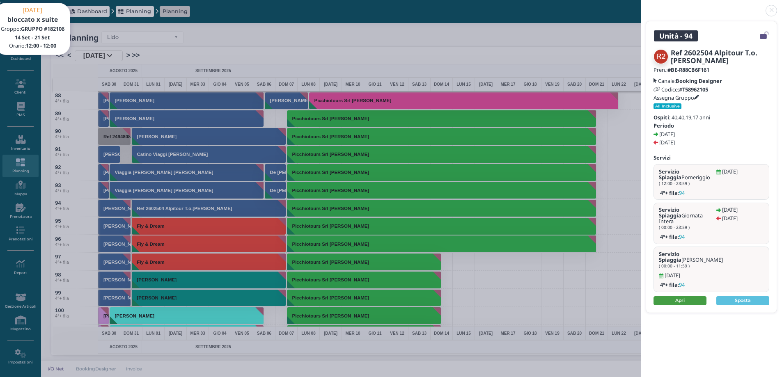
click at [677, 297] on link "Apri" at bounding box center [680, 301] width 53 height 9
click at [641, 6] on link at bounding box center [641, 6] width 0 height 0
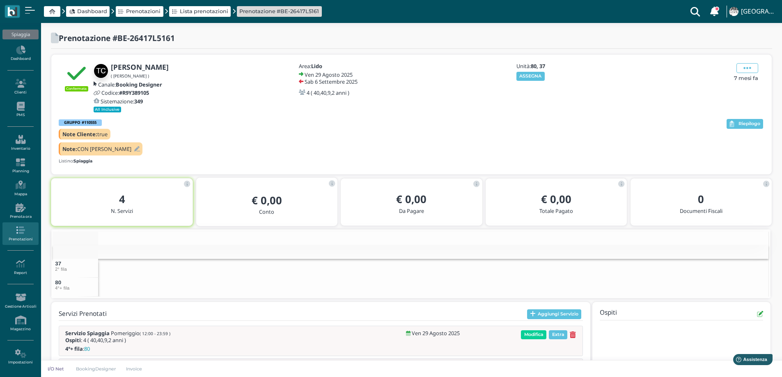
click at [127, 150] on div "GRUPPO #110555 Note Cliente: true Note: CON AMBROSINI Listino: Spiaggia" at bounding box center [392, 142] width 667 height 48
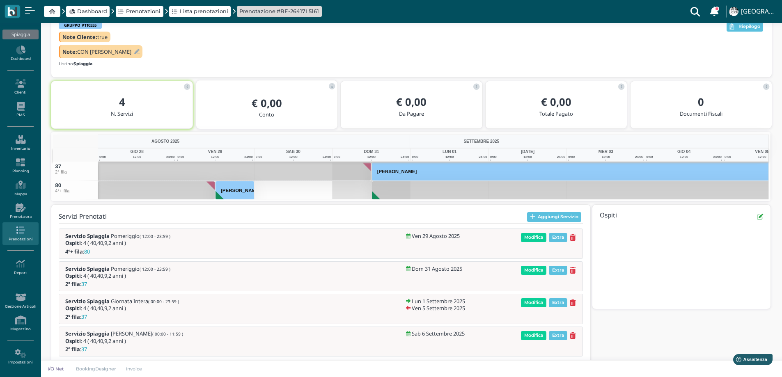
scroll to position [99, 0]
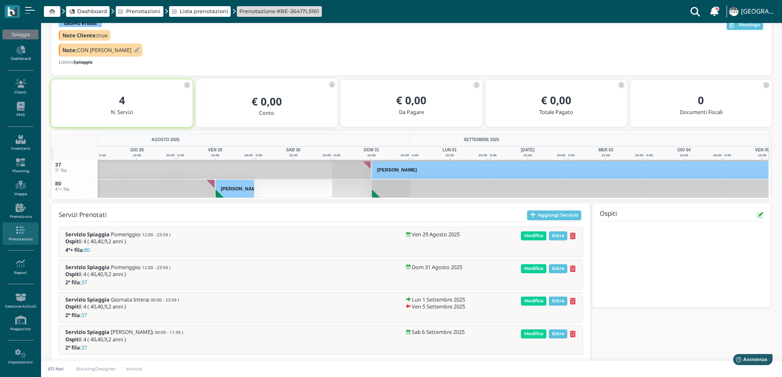
drag, startPoint x: 129, startPoint y: 46, endPoint x: 131, endPoint y: 50, distance: 4.3
click at [131, 46] on div "Note: CON [PERSON_NAME]" at bounding box center [101, 50] width 84 height 13
click at [134, 50] on icon at bounding box center [137, 50] width 6 height 5
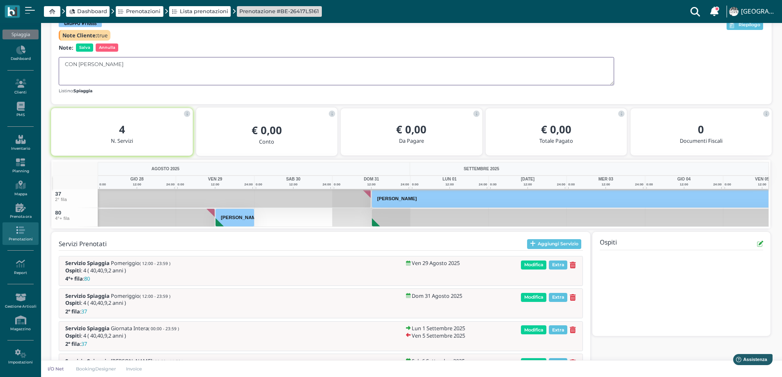
click at [130, 73] on textarea "CON [PERSON_NAME]" at bounding box center [337, 71] width 556 height 28
type textarea "CON [PERSON_NAME] (il 31/8 passa il 2° fila)"
click at [87, 48] on span "Salva" at bounding box center [84, 48] width 17 height 8
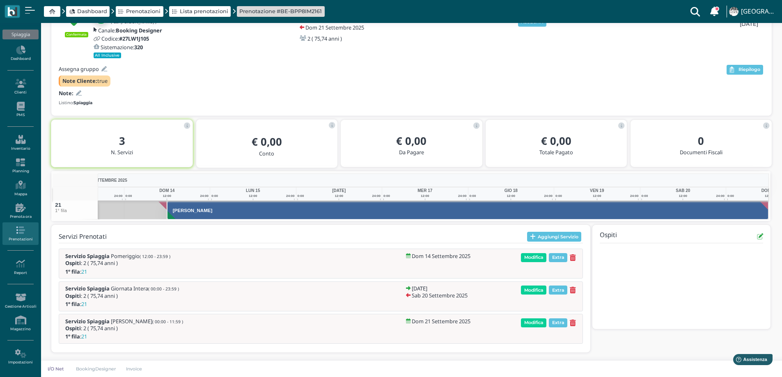
click at [80, 92] on icon at bounding box center [79, 93] width 6 height 5
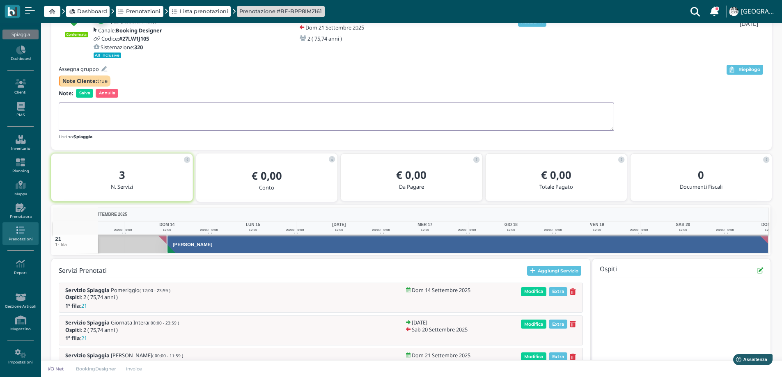
click at [86, 111] on textarea at bounding box center [337, 117] width 556 height 28
type textarea "1° FILA"
click at [82, 91] on span "Salva" at bounding box center [84, 93] width 17 height 8
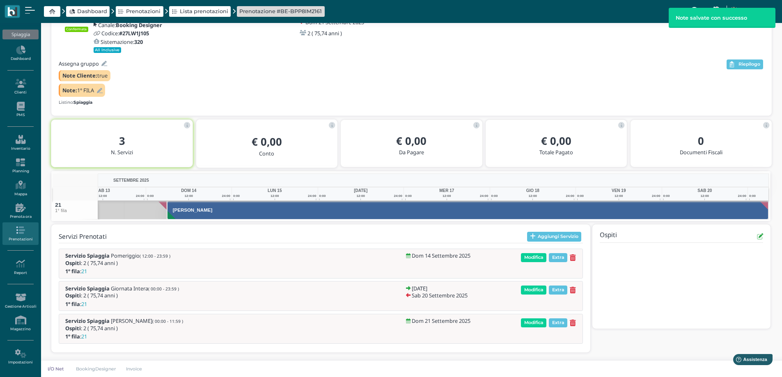
scroll to position [0, 60]
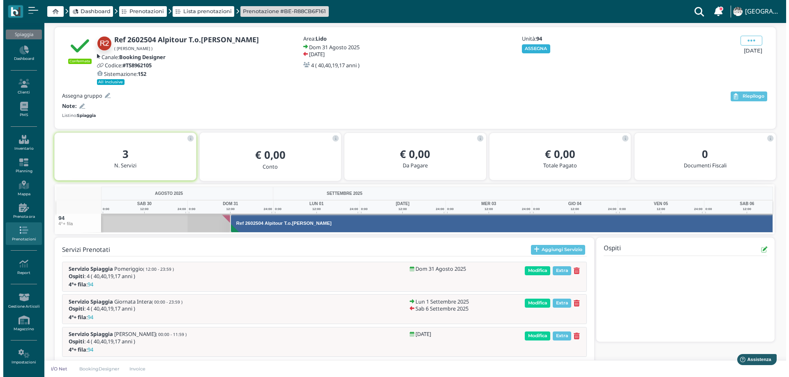
scroll to position [0, 60]
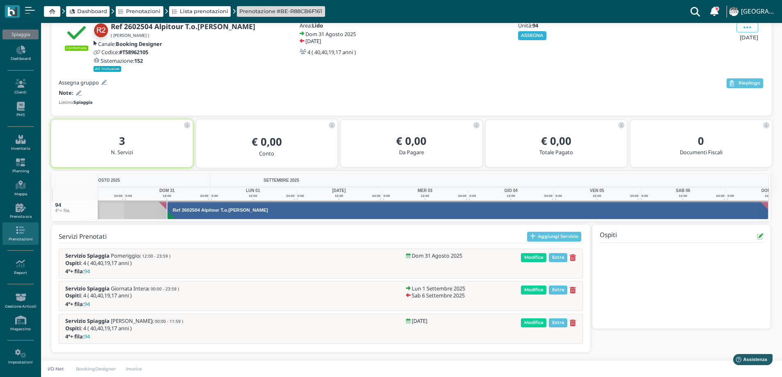
click at [523, 34] on button "ASSEGNA" at bounding box center [532, 35] width 28 height 9
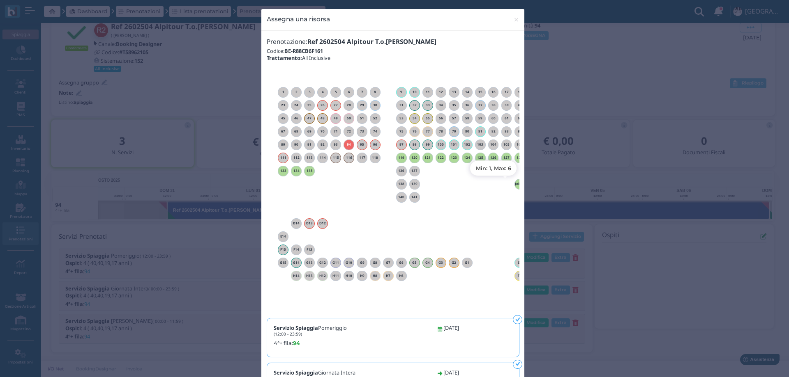
click at [514, 186] on h6 "Jolly 1" at bounding box center [519, 184] width 11 height 4
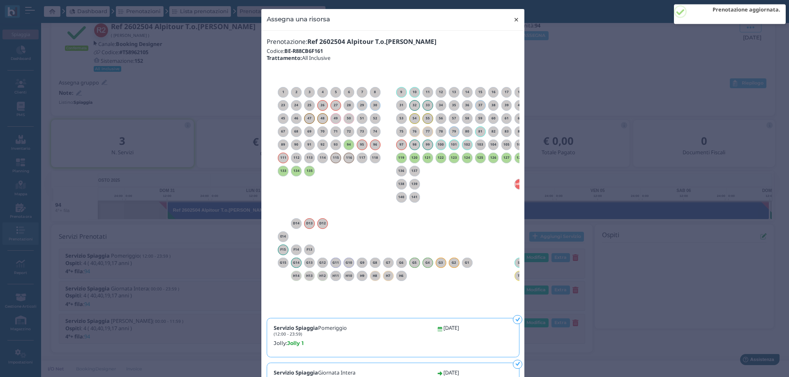
click at [514, 20] on span "×" at bounding box center [516, 19] width 6 height 11
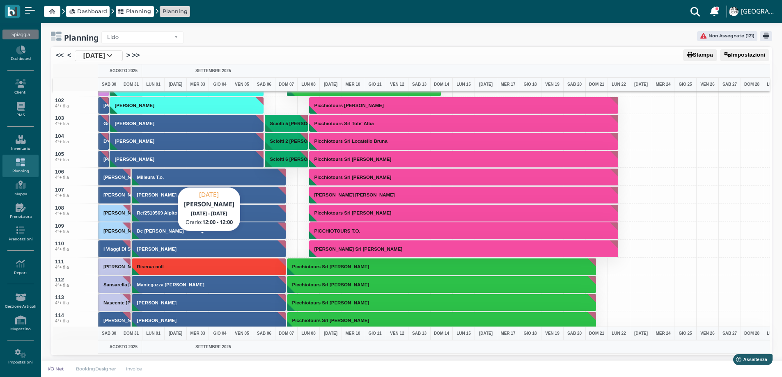
scroll to position [1972, 0]
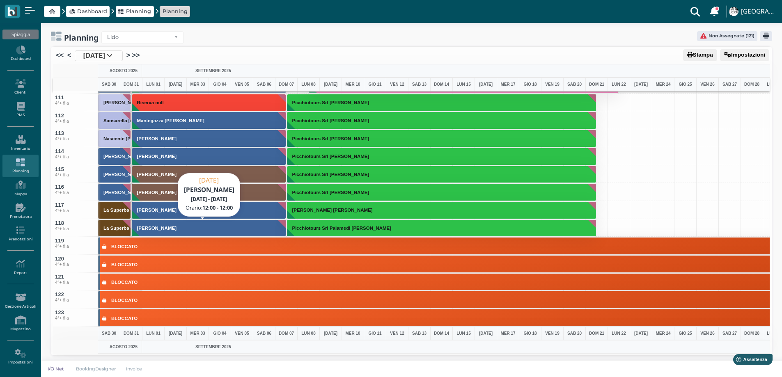
click at [176, 230] on button "[PERSON_NAME]" at bounding box center [209, 229] width 155 height 18
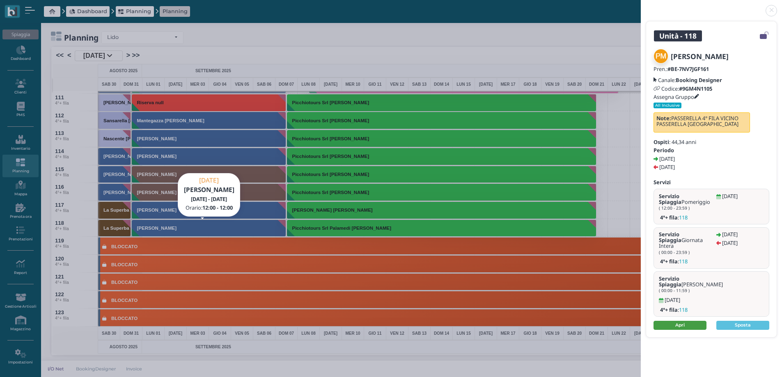
click at [670, 321] on link "Apri" at bounding box center [680, 325] width 53 height 9
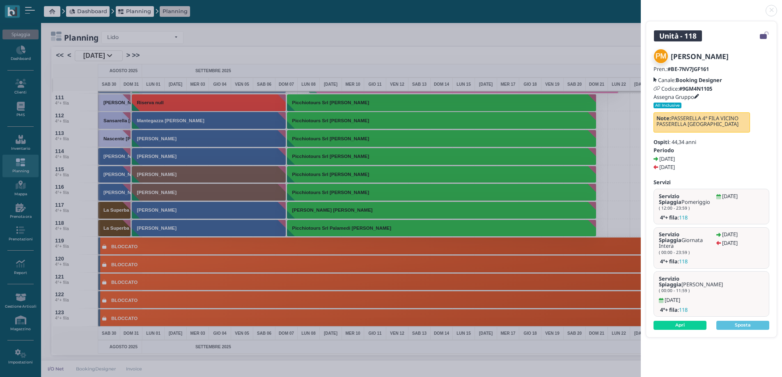
click at [641, 6] on link at bounding box center [641, 6] width 0 height 0
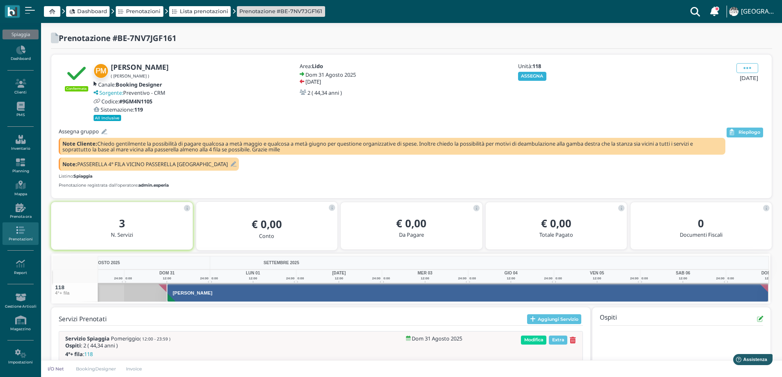
click at [538, 76] on button "ASSEGNA" at bounding box center [532, 76] width 28 height 9
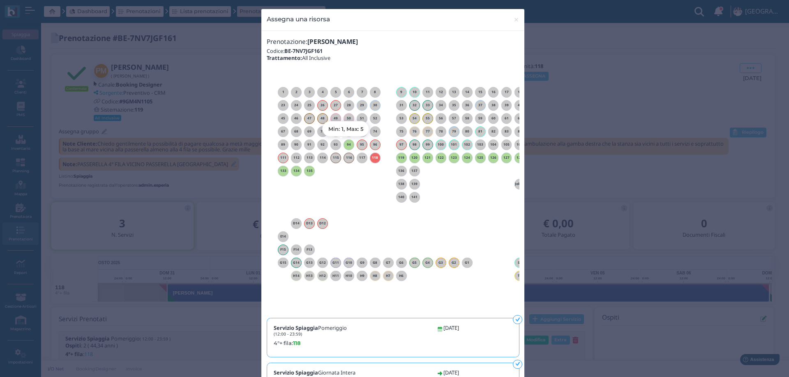
click at [345, 146] on h6 "94" at bounding box center [348, 145] width 11 height 4
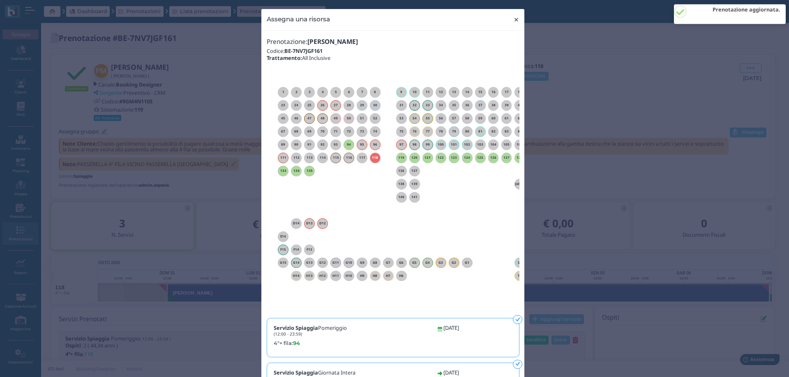
click at [513, 21] on span "×" at bounding box center [516, 19] width 6 height 11
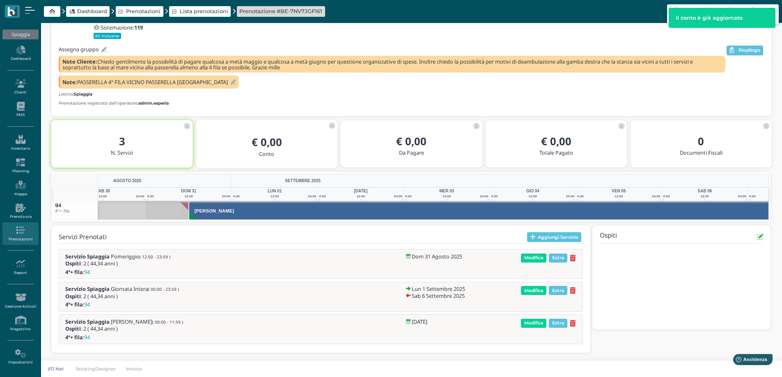
scroll to position [0, 60]
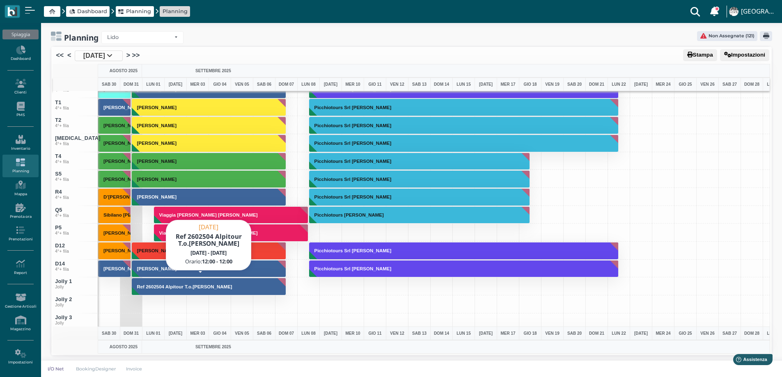
scroll to position [3138, 0]
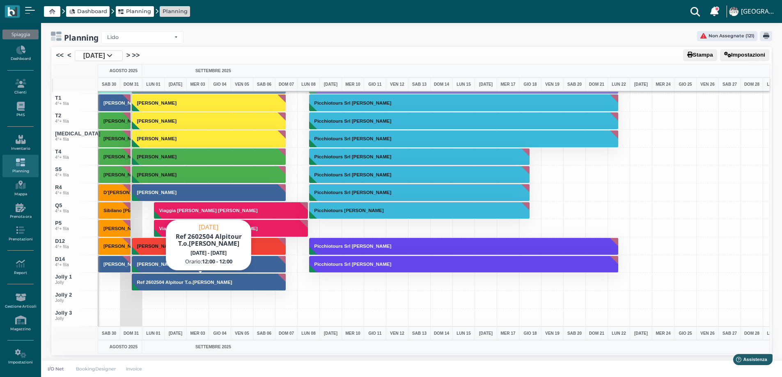
click at [174, 278] on button "Ref 2602504 Alpitour T.o.[PERSON_NAME]" at bounding box center [209, 283] width 155 height 18
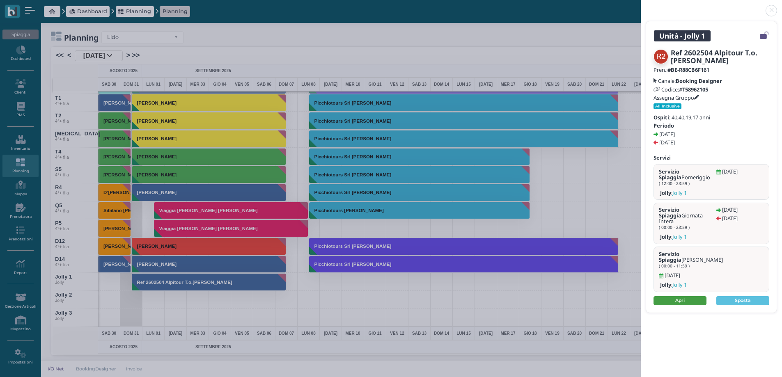
click at [693, 297] on link "Apri" at bounding box center [680, 301] width 53 height 9
click at [641, 6] on link at bounding box center [641, 6] width 0 height 0
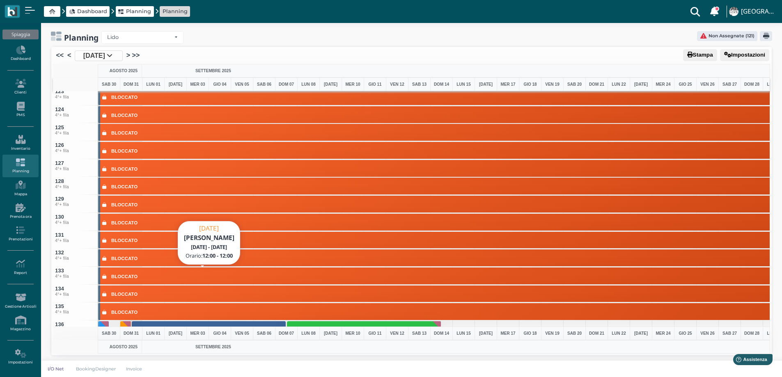
scroll to position [1905, 0]
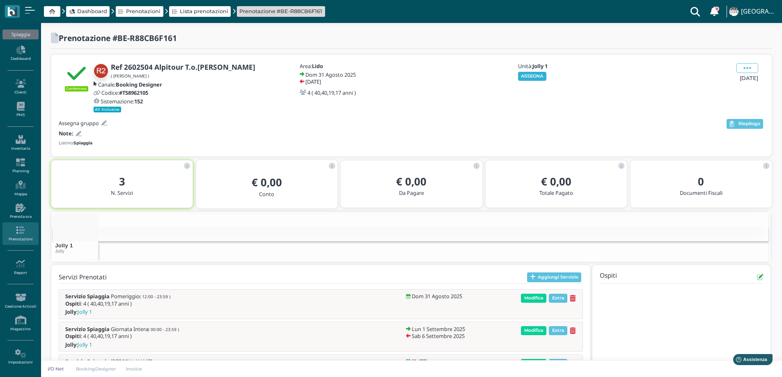
click at [527, 76] on button "ASSEGNA" at bounding box center [532, 76] width 28 height 9
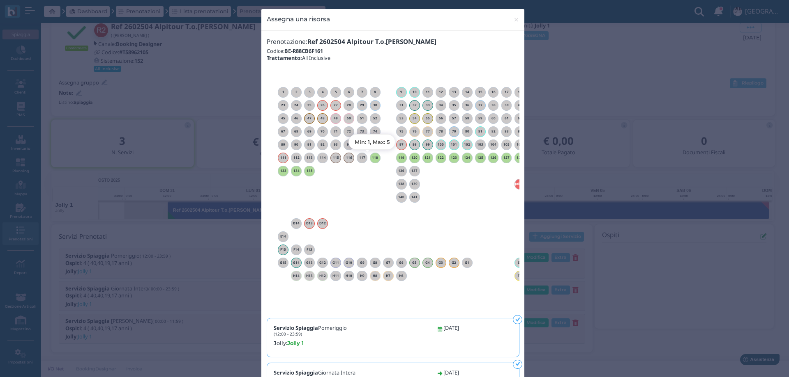
click at [371, 158] on h6 "118" at bounding box center [375, 158] width 11 height 4
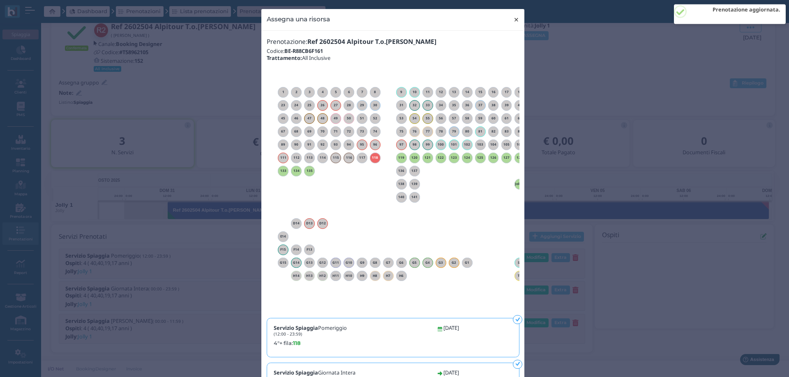
click at [513, 21] on span "×" at bounding box center [516, 19] width 6 height 11
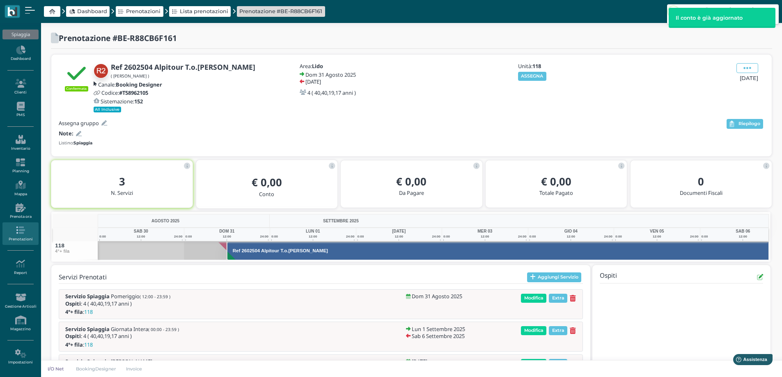
scroll to position [0, 60]
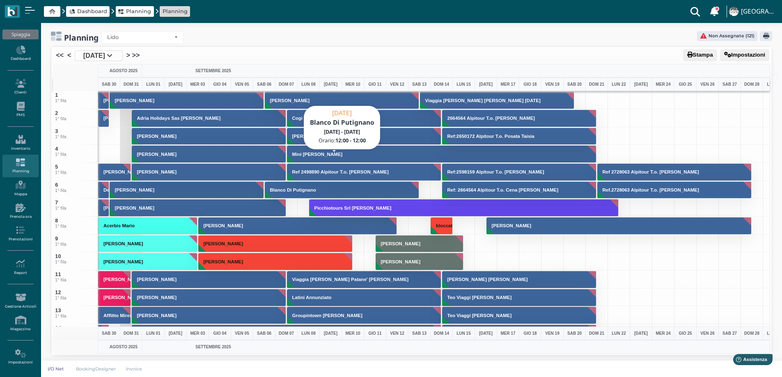
scroll to position [82, 0]
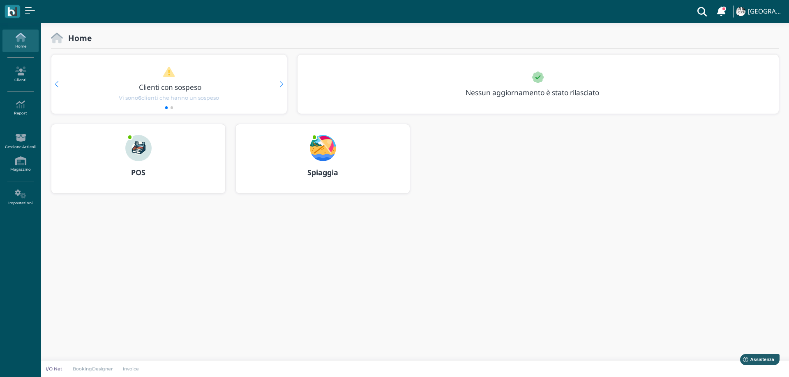
click at [324, 147] on img at bounding box center [323, 148] width 26 height 26
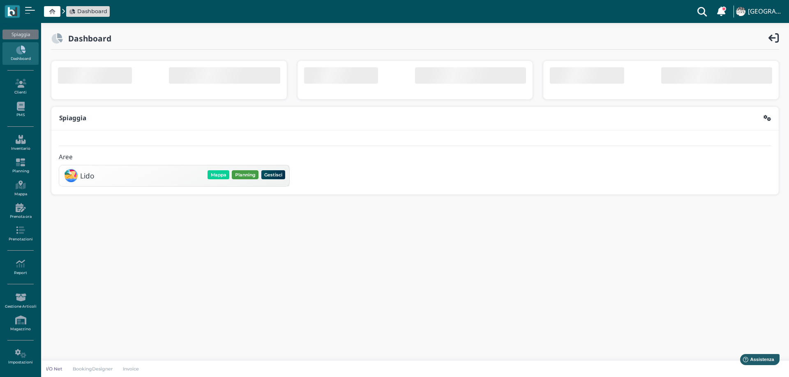
click at [238, 174] on button "Planning" at bounding box center [245, 174] width 27 height 9
